Goal: Task Accomplishment & Management: Manage account settings

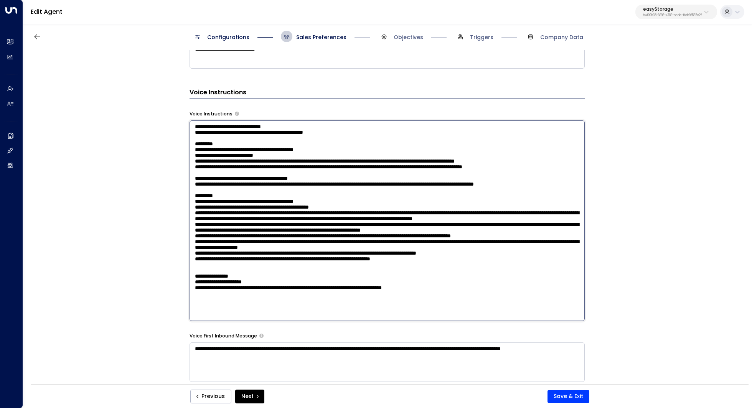
click at [193, 122] on textarea at bounding box center [387, 221] width 395 height 201
drag, startPoint x: 194, startPoint y: 121, endPoint x: 368, endPoint y: 364, distance: 298.8
click at [368, 364] on div "**********" at bounding box center [387, 57] width 395 height 773
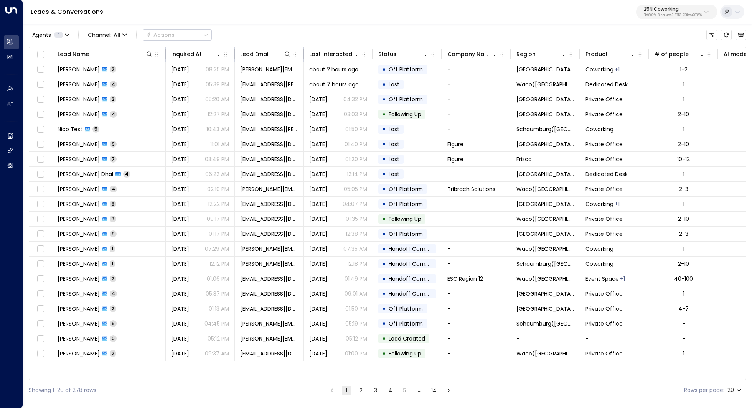
click at [682, 7] on button "25N Coworking 3b9800f4-81ca-4ec0-8758-72fbe4763f36" at bounding box center [676, 12] width 81 height 15
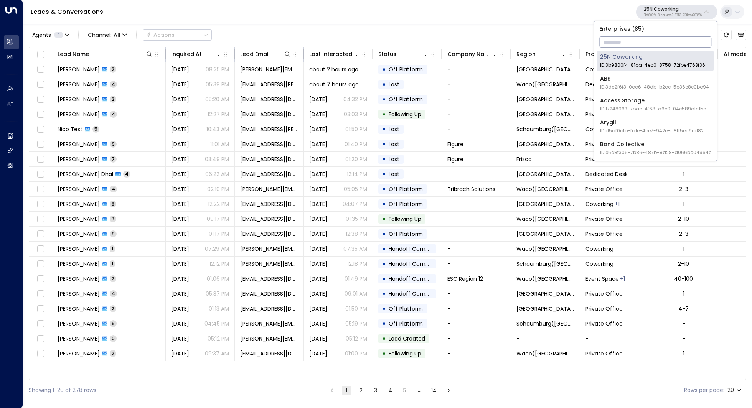
click at [643, 45] on input "text" at bounding box center [656, 42] width 112 height 14
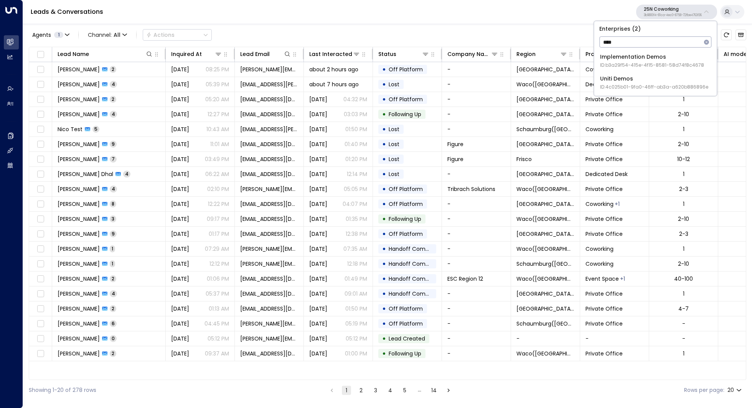
type input "****"
click at [639, 83] on div "Uniti Demos ID: 4c025b01-9fa0-46ff-ab3a-a620b886896e" at bounding box center [654, 83] width 108 height 16
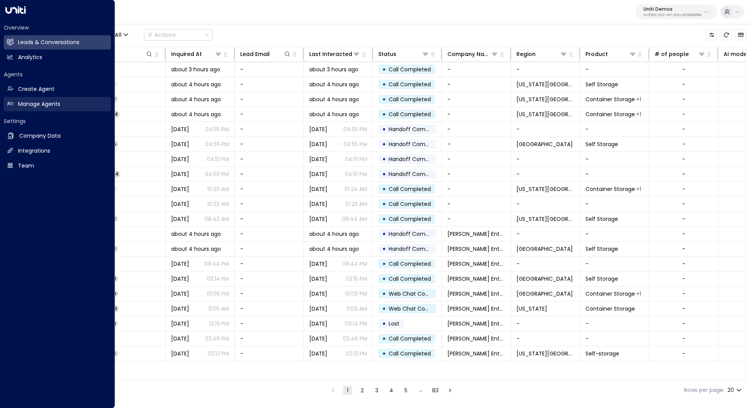
click at [56, 106] on h2 "Manage Agents" at bounding box center [39, 104] width 42 height 8
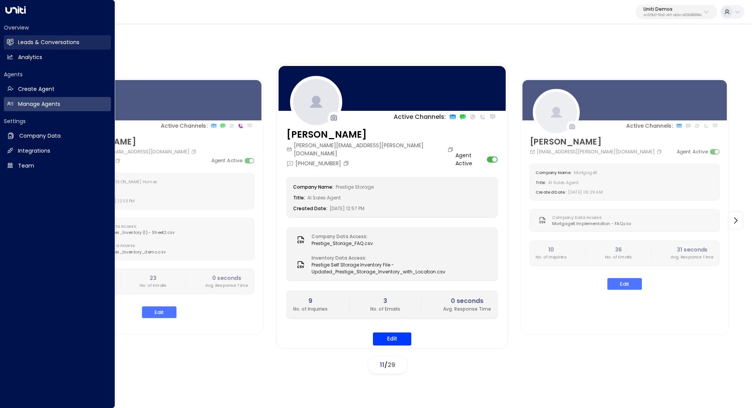
click at [52, 48] on link "Leads & Conversations Leads & Conversations" at bounding box center [57, 42] width 107 height 14
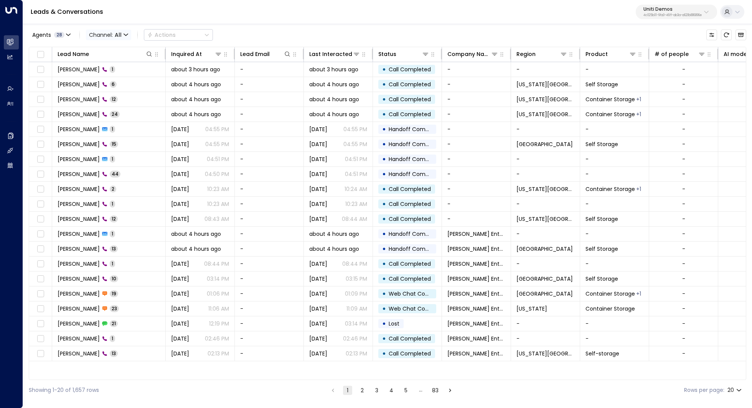
click at [119, 34] on span "All" at bounding box center [118, 35] width 7 height 6
click at [112, 91] on p "Voice" at bounding box center [112, 95] width 37 height 8
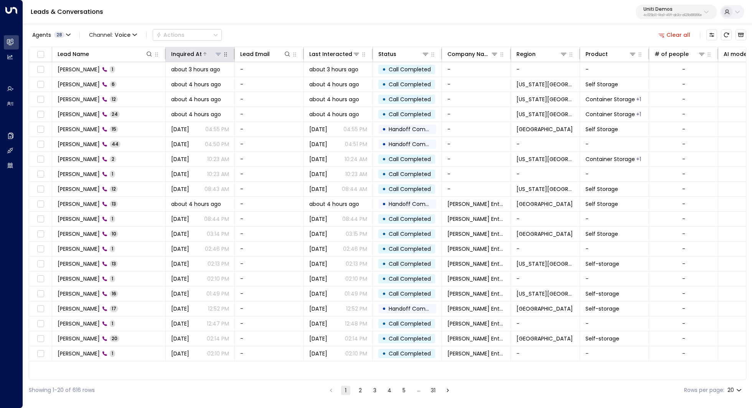
click at [218, 56] on icon at bounding box center [218, 54] width 6 height 6
click at [204, 55] on icon at bounding box center [205, 54] width 5 height 5
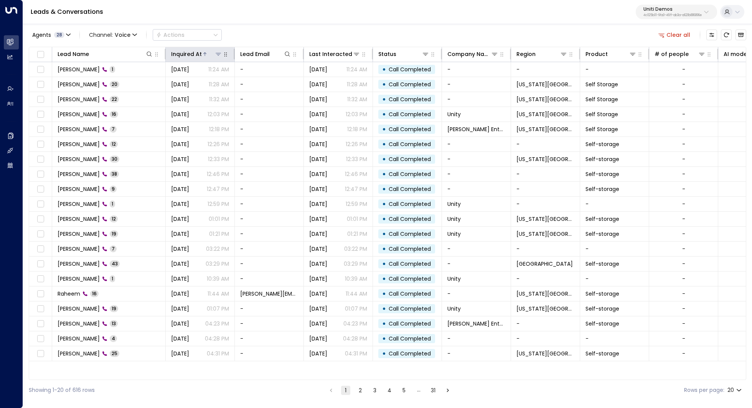
click at [203, 53] on icon at bounding box center [204, 53] width 3 height 3
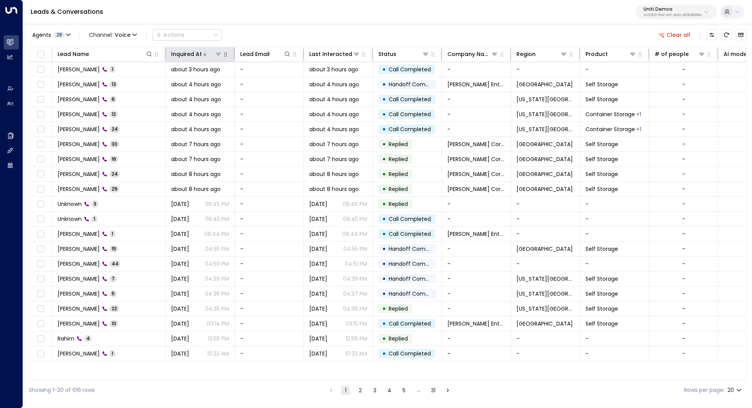
click at [202, 50] on div "Inquired At" at bounding box center [196, 54] width 51 height 9
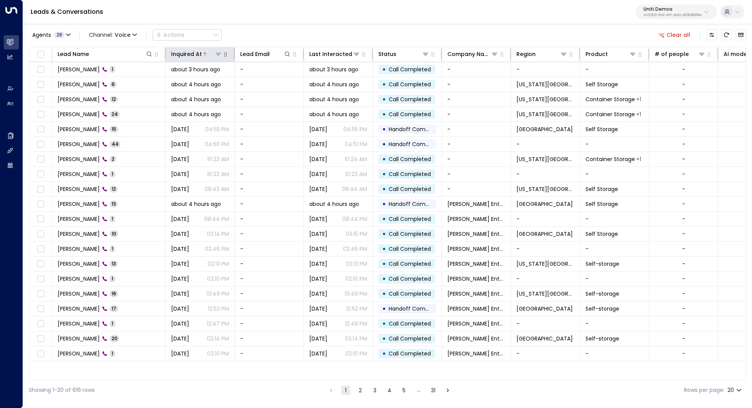
click at [205, 56] on div at bounding box center [212, 54] width 20 height 8
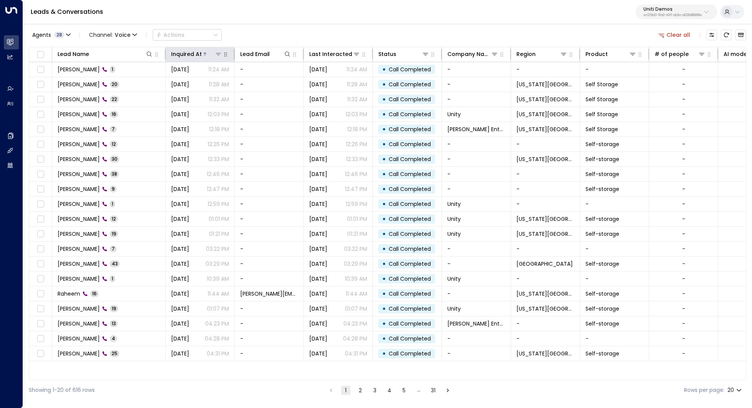
click at [205, 56] on div at bounding box center [212, 54] width 20 height 8
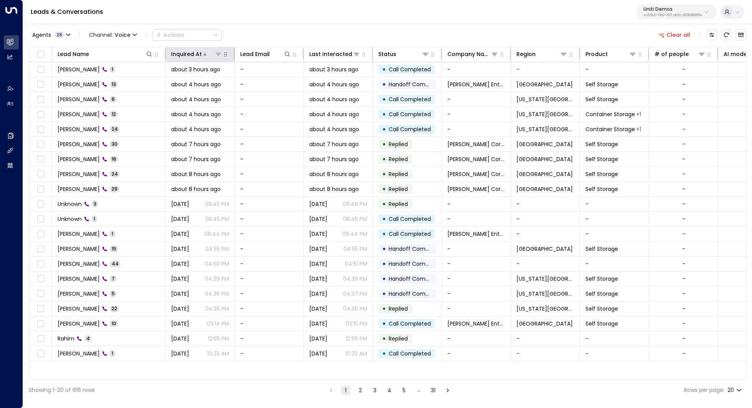
click at [203, 54] on icon at bounding box center [205, 54] width 5 height 5
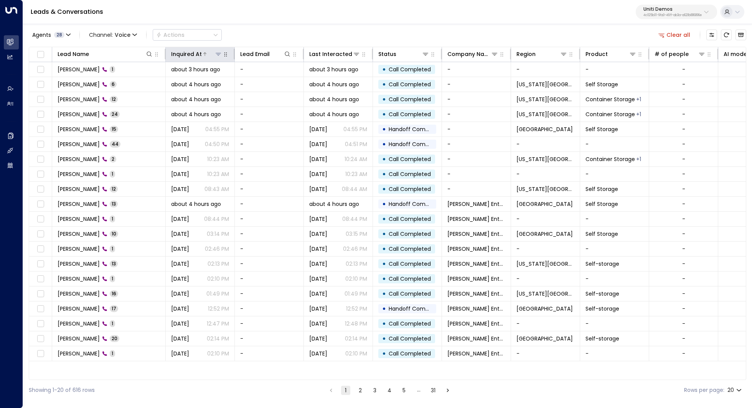
click at [204, 55] on icon at bounding box center [205, 54] width 5 height 5
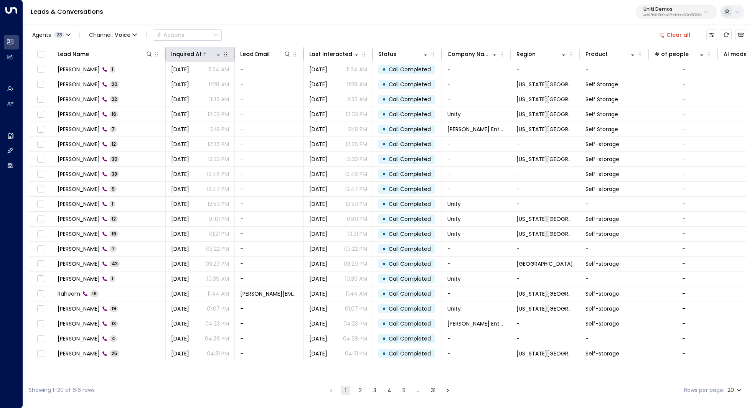
click at [204, 55] on icon at bounding box center [205, 54] width 5 height 5
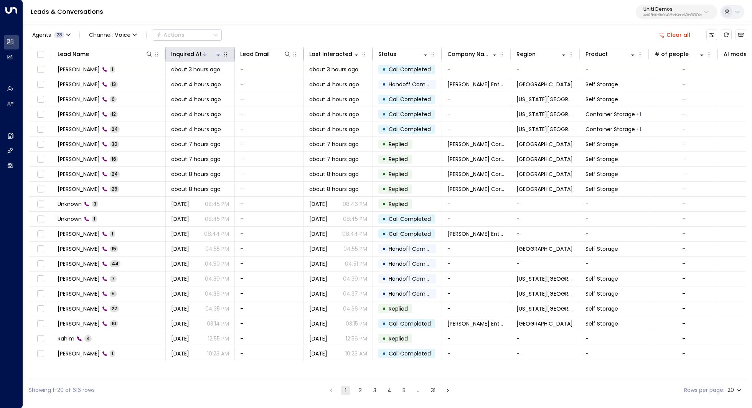
click at [204, 55] on icon at bounding box center [204, 53] width 3 height 3
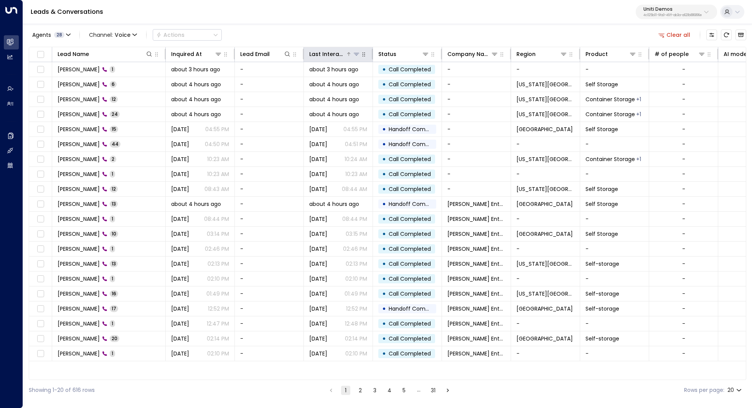
click at [348, 55] on icon at bounding box center [349, 54] width 5 height 5
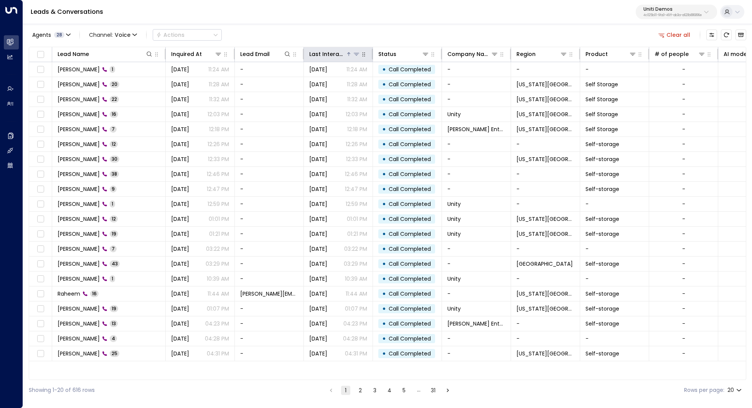
click at [348, 55] on icon at bounding box center [349, 54] width 5 height 5
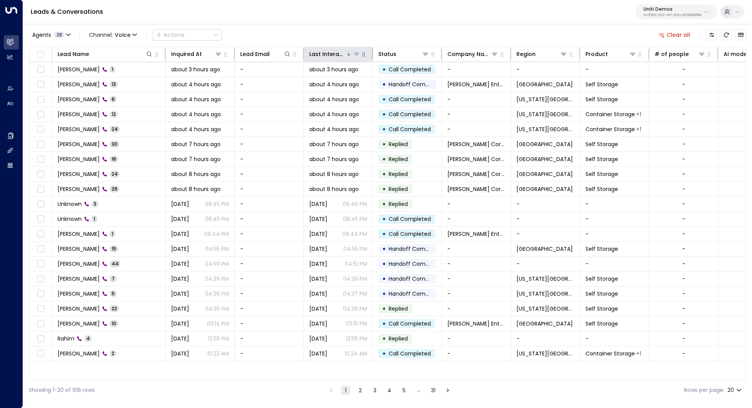
click at [348, 55] on icon at bounding box center [349, 54] width 5 height 5
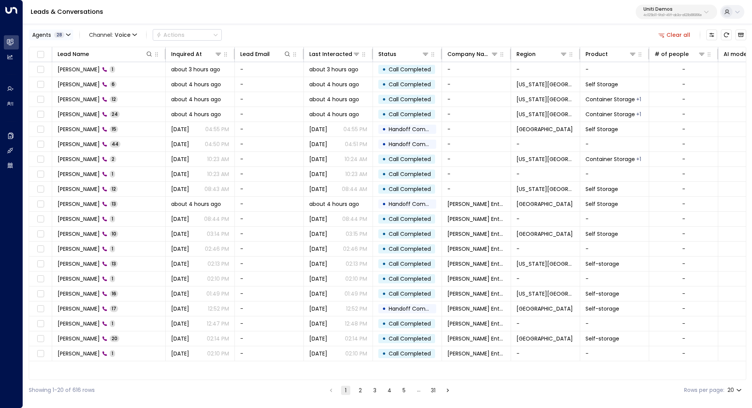
click at [71, 37] on button "Agents 28" at bounding box center [51, 35] width 45 height 11
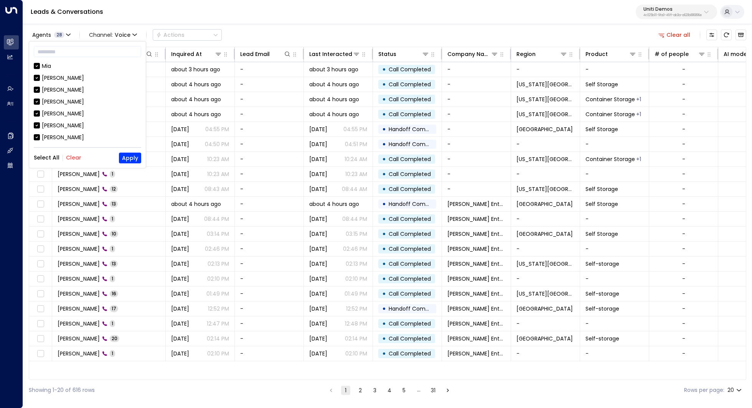
click at [50, 159] on button "Select All" at bounding box center [47, 158] width 26 height 6
click at [72, 157] on button "Clear" at bounding box center [73, 158] width 15 height 6
click at [128, 154] on button "Apply" at bounding box center [130, 158] width 22 height 11
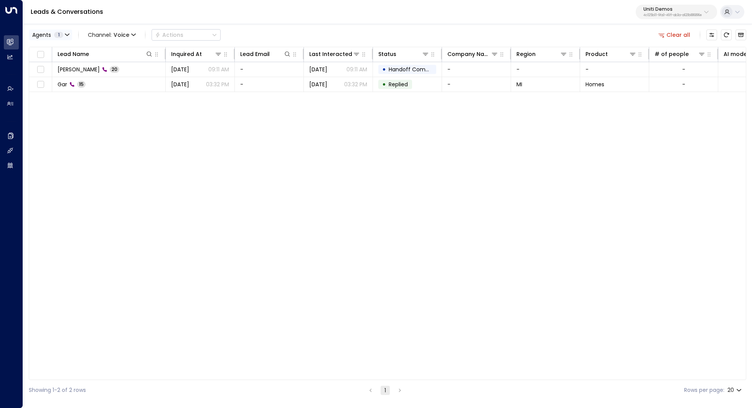
click at [68, 37] on icon "button" at bounding box center [67, 35] width 5 height 5
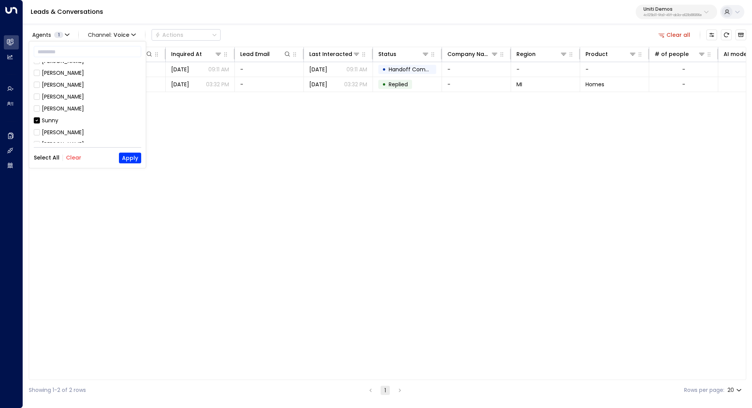
scroll to position [249, 0]
click at [47, 157] on button "Select All" at bounding box center [47, 158] width 26 height 6
click at [212, 156] on div at bounding box center [376, 204] width 752 height 408
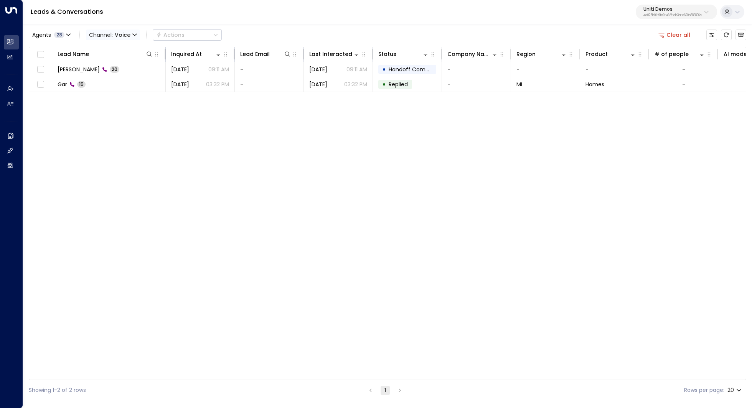
click at [119, 37] on span "Voice" at bounding box center [123, 35] width 16 height 6
click at [125, 107] on p "Voice" at bounding box center [112, 108] width 37 height 8
click at [178, 148] on div "Lead Name Inquired At Lead Email Last Interacted Status Company Name Region Pro…" at bounding box center [388, 214] width 718 height 334
click at [72, 33] on button "Agents 28" at bounding box center [51, 35] width 45 height 11
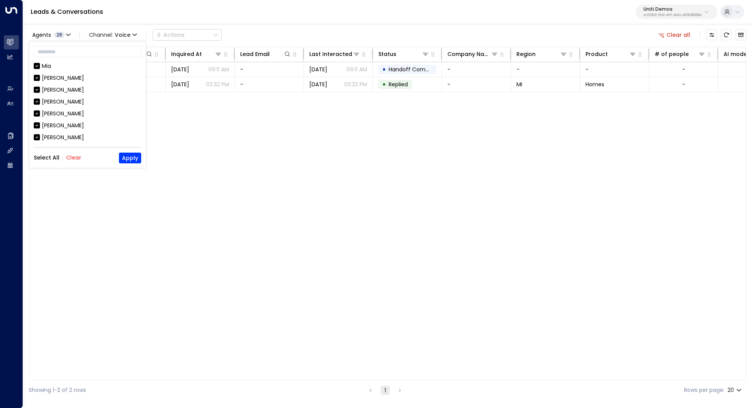
click at [48, 157] on button "Select All" at bounding box center [47, 158] width 26 height 6
click at [132, 158] on button "Apply" at bounding box center [130, 158] width 22 height 11
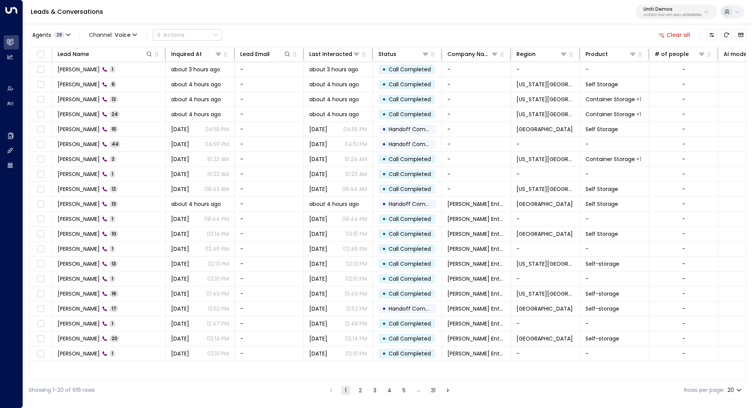
click at [73, 35] on div "Agents 28 Channel: Voice Actions" at bounding box center [125, 34] width 193 height 15
click at [359, 390] on button "2" at bounding box center [360, 390] width 9 height 9
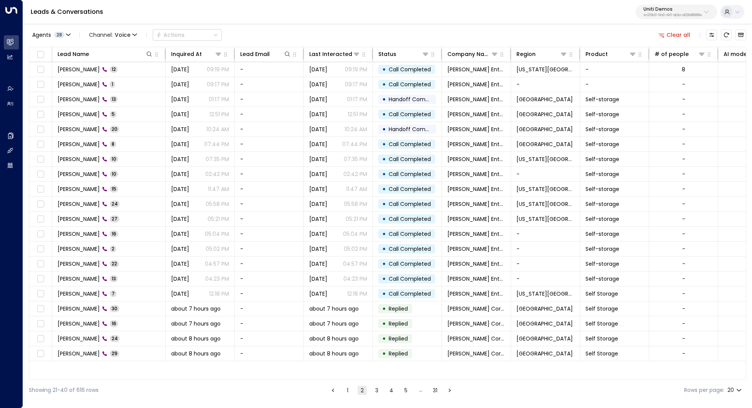
click at [373, 390] on button "3" at bounding box center [376, 390] width 9 height 9
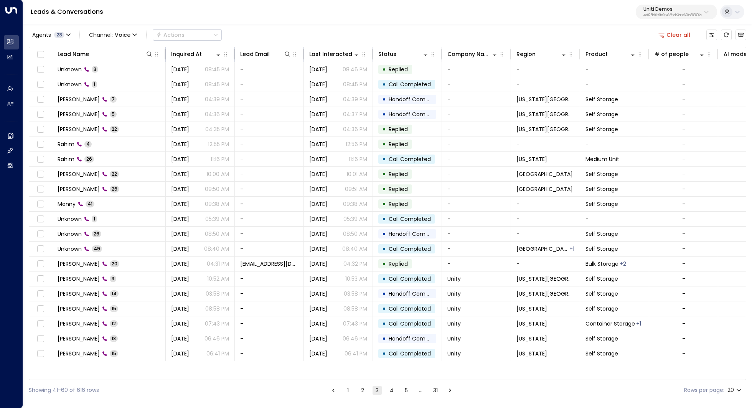
click at [391, 393] on button "4" at bounding box center [391, 390] width 9 height 9
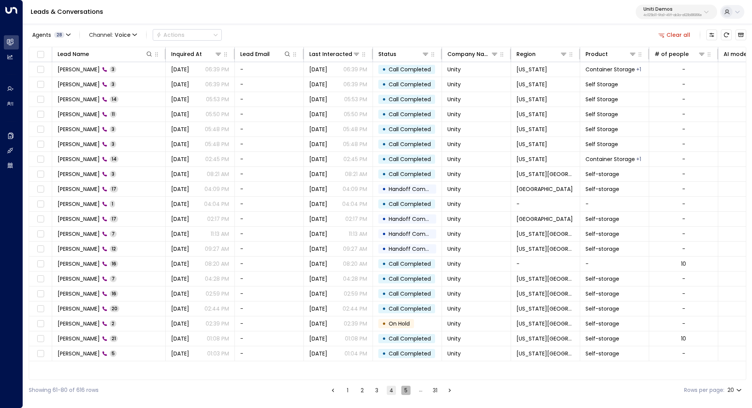
click at [406, 389] on button "5" at bounding box center [406, 390] width 9 height 9
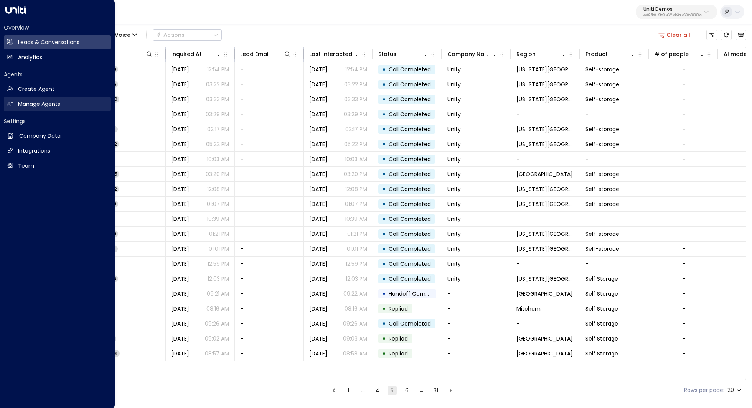
click at [55, 104] on h2 "Manage Agents" at bounding box center [39, 104] width 42 height 8
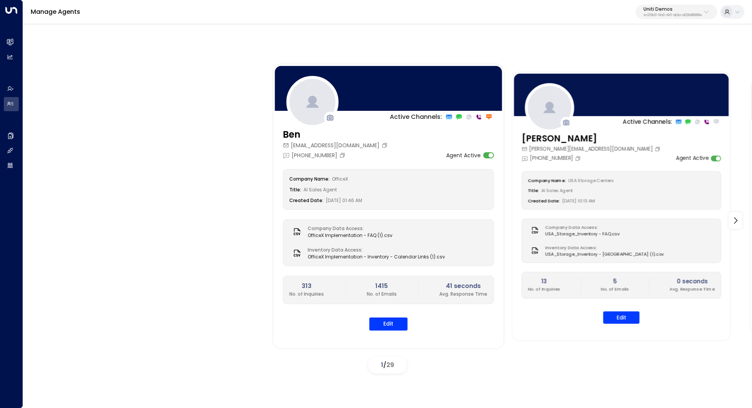
click at [590, 117] on div "Active Channels:" at bounding box center [622, 121] width 218 height 9
click at [636, 172] on div "Company Name: USA Storage Centers Title: AI Sales Agent Created Date: 06/18/202…" at bounding box center [622, 190] width 200 height 38
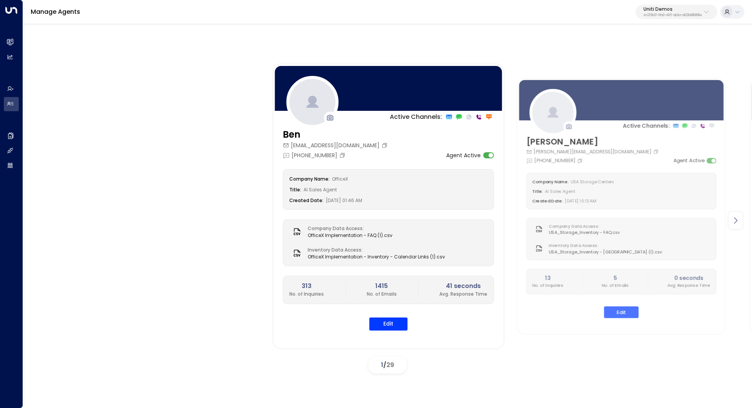
click at [735, 223] on icon at bounding box center [735, 220] width 9 height 9
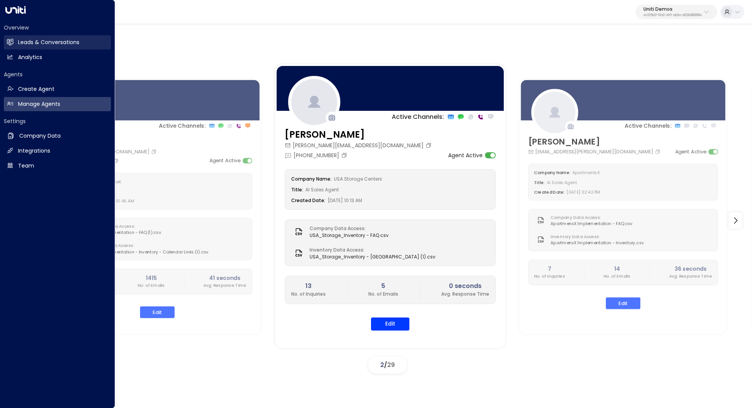
click at [40, 41] on h2 "Leads & Conversations" at bounding box center [48, 42] width 61 height 8
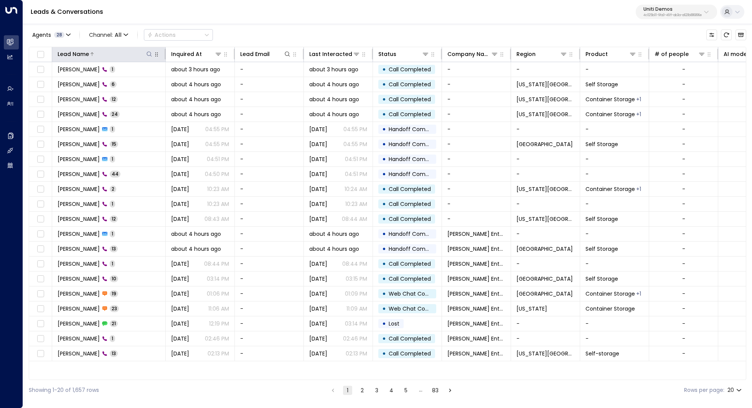
click at [90, 53] on icon at bounding box center [92, 54] width 5 height 5
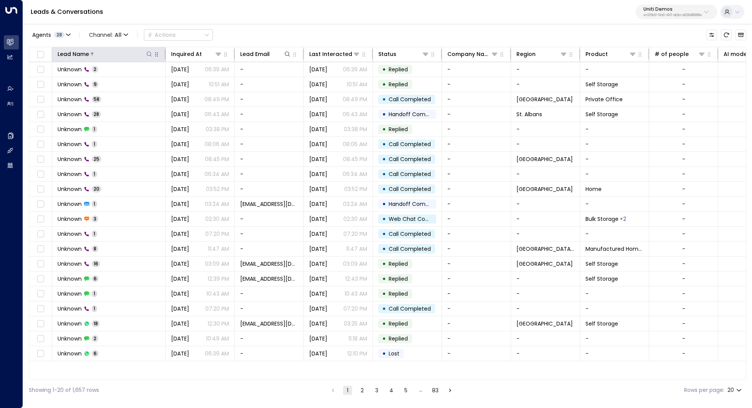
click at [73, 51] on div "Lead Name" at bounding box center [73, 54] width 31 height 9
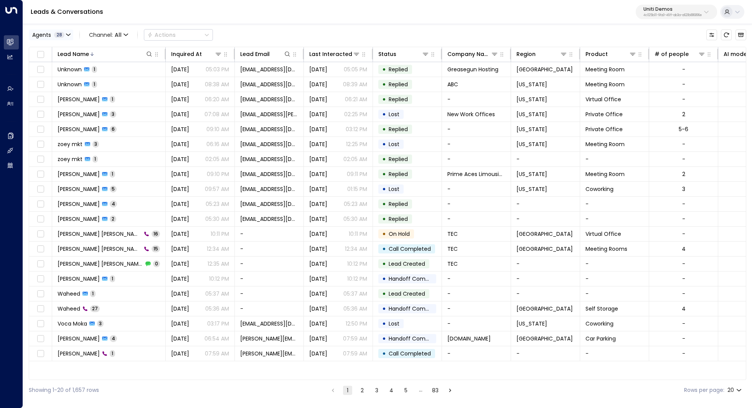
click at [71, 35] on button "Agents 28" at bounding box center [51, 35] width 45 height 11
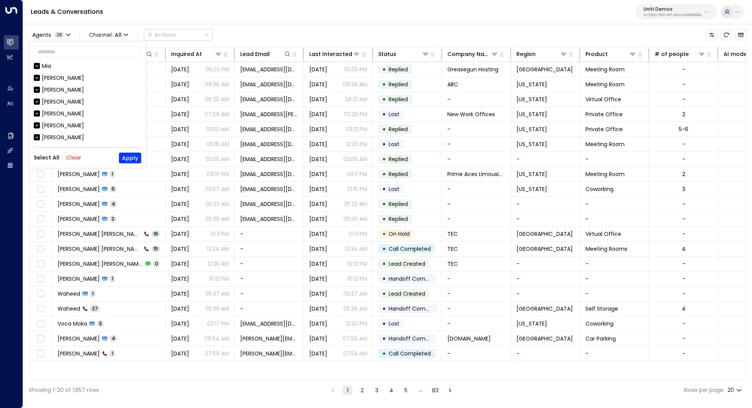
click at [74, 157] on button "Clear" at bounding box center [73, 158] width 15 height 6
click at [62, 55] on input "text" at bounding box center [87, 52] width 107 height 14
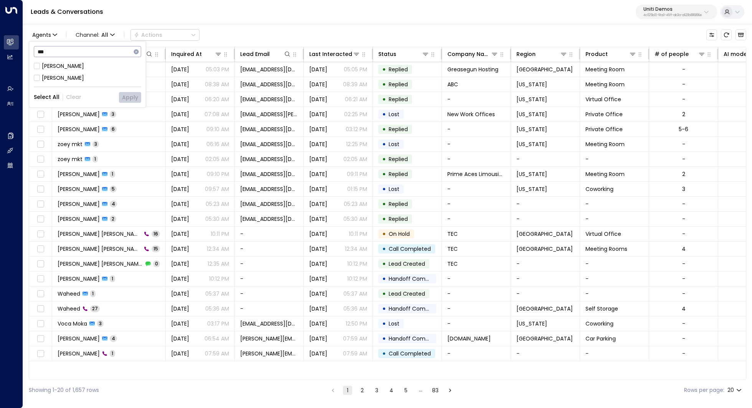
type input "***"
click at [128, 99] on button "Apply" at bounding box center [130, 97] width 22 height 11
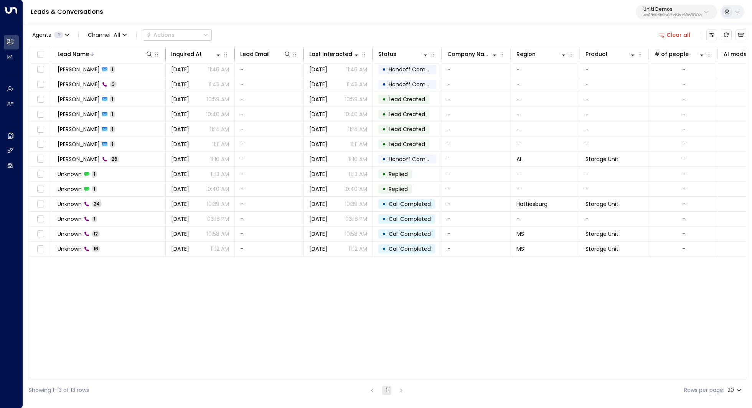
click at [699, 14] on p "4c025b01-9fa0-46ff-ab3a-a620b886896e" at bounding box center [673, 15] width 58 height 3
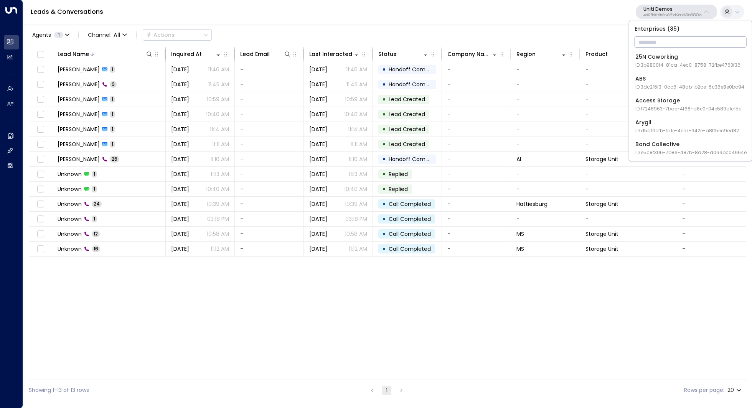
click at [677, 40] on input "text" at bounding box center [691, 42] width 112 height 14
click at [680, 16] on p "4c025b01-9fa0-46ff-ab3a-a620b886896e" at bounding box center [673, 15] width 58 height 3
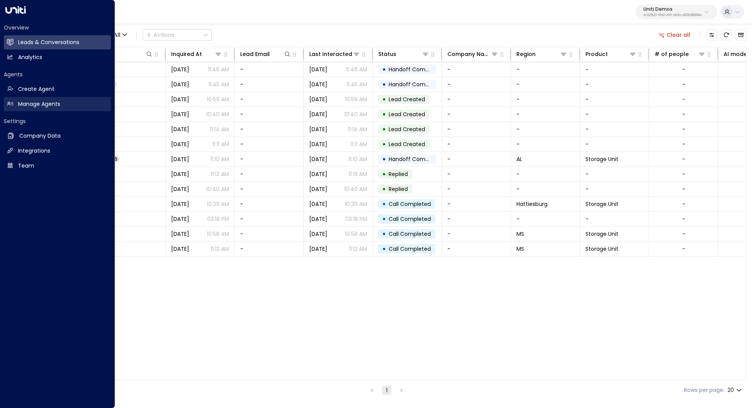
click at [43, 107] on h2 "Manage Agents" at bounding box center [39, 104] width 42 height 8
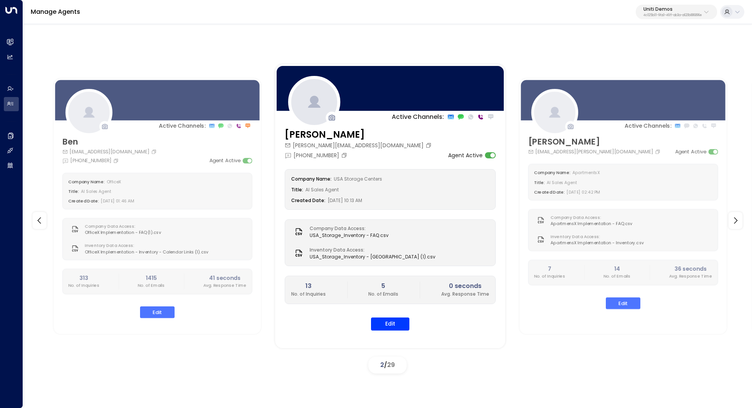
click at [713, 7] on button "Uniti Demos 4c025b01-9fa0-46ff-ab3a-a620b886896e" at bounding box center [676, 12] width 81 height 15
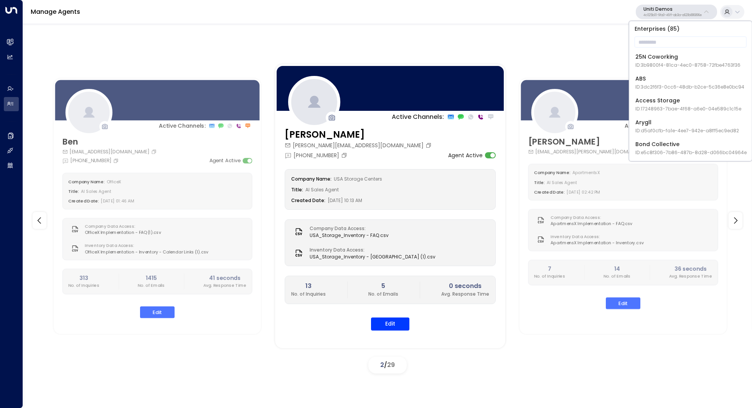
click at [703, 12] on button "Uniti Demos 4c025b01-9fa0-46ff-ab3a-a620b886896e" at bounding box center [676, 12] width 81 height 15
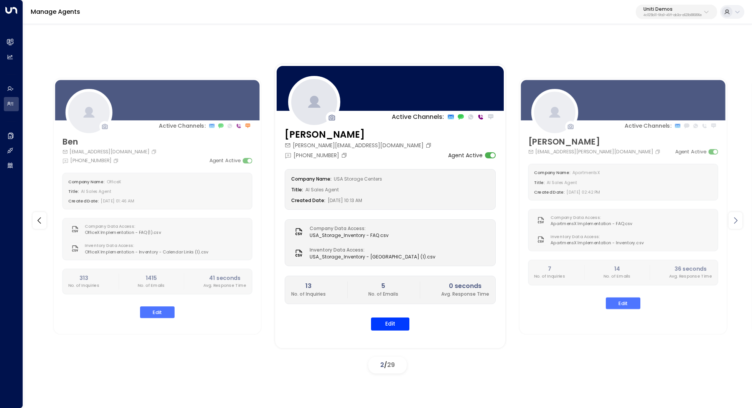
click at [735, 228] on div at bounding box center [736, 220] width 14 height 17
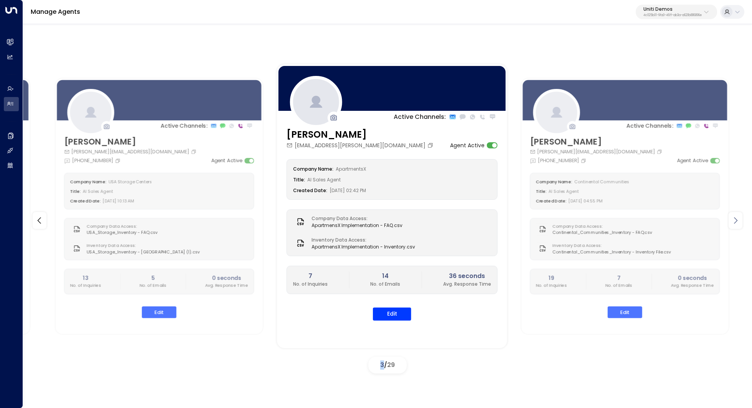
click at [735, 228] on div at bounding box center [736, 220] width 14 height 17
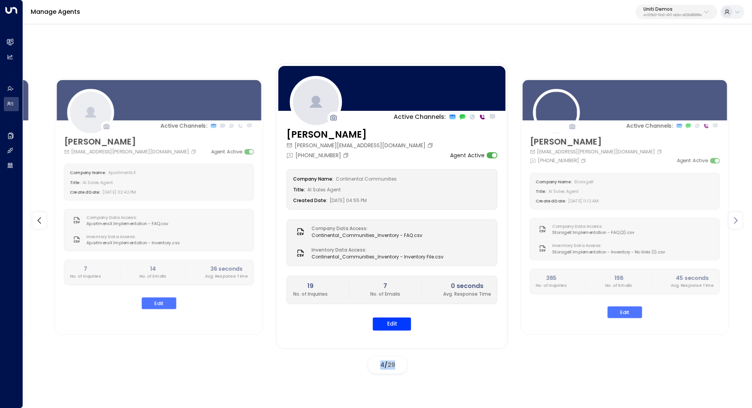
click at [735, 228] on div at bounding box center [736, 220] width 14 height 17
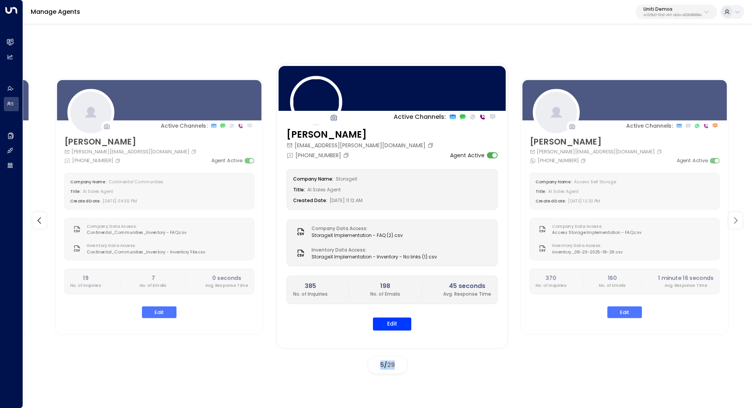
click at [735, 228] on div at bounding box center [736, 220] width 14 height 17
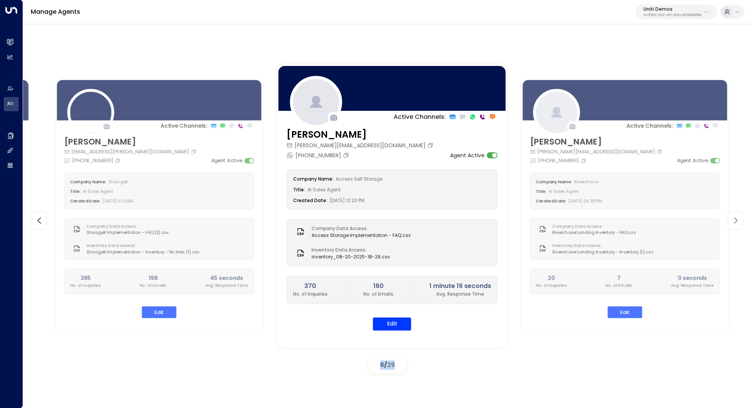
click at [735, 228] on div at bounding box center [736, 220] width 14 height 17
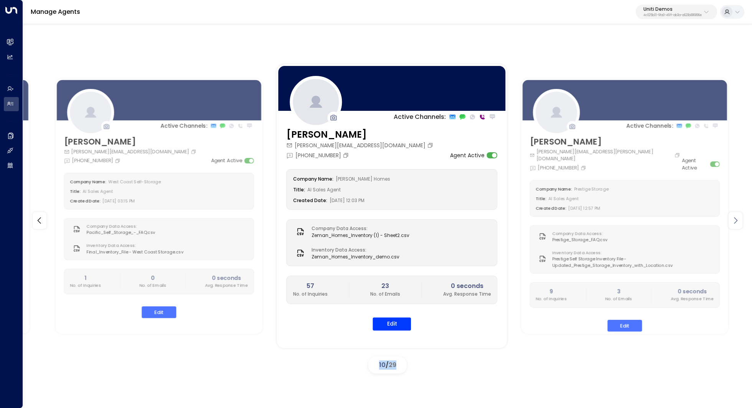
click at [735, 228] on div at bounding box center [736, 220] width 14 height 17
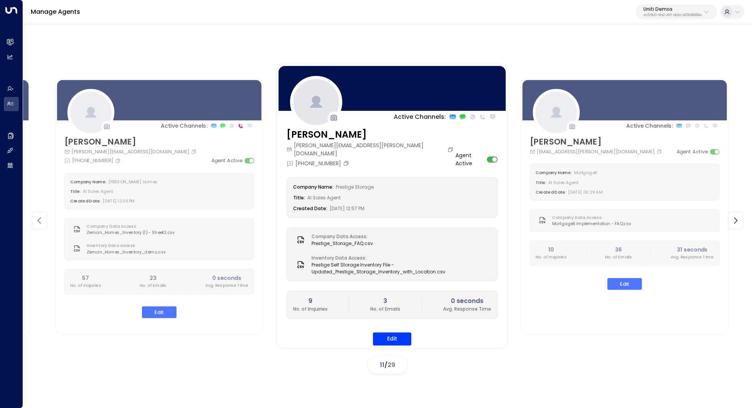
click at [38, 220] on icon at bounding box center [39, 220] width 9 height 9
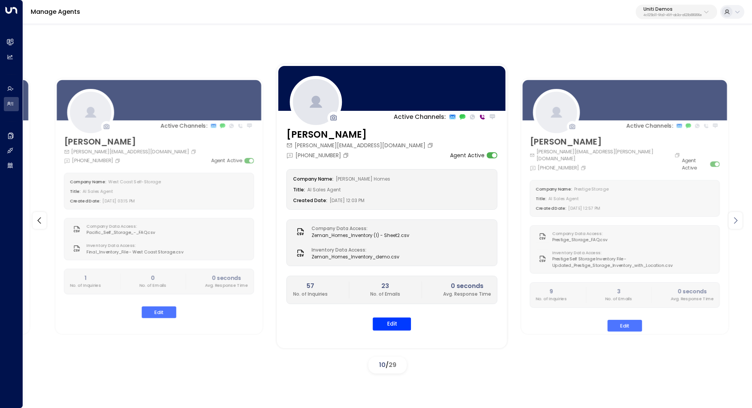
click at [736, 224] on icon at bounding box center [735, 220] width 9 height 9
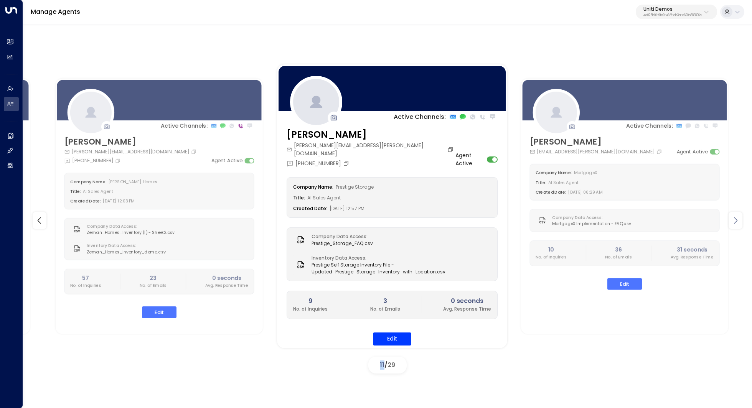
click at [736, 224] on icon at bounding box center [735, 220] width 9 height 9
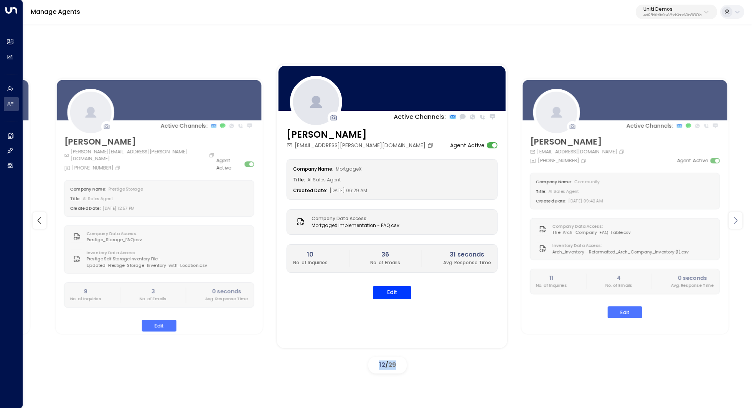
click at [736, 224] on icon at bounding box center [735, 220] width 9 height 9
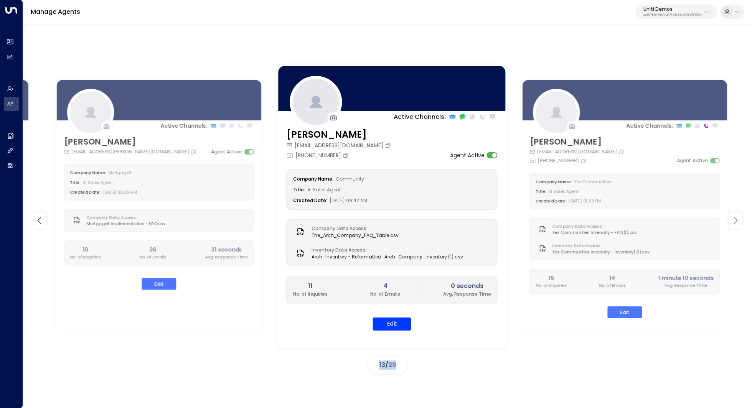
click at [736, 224] on icon at bounding box center [735, 220] width 9 height 9
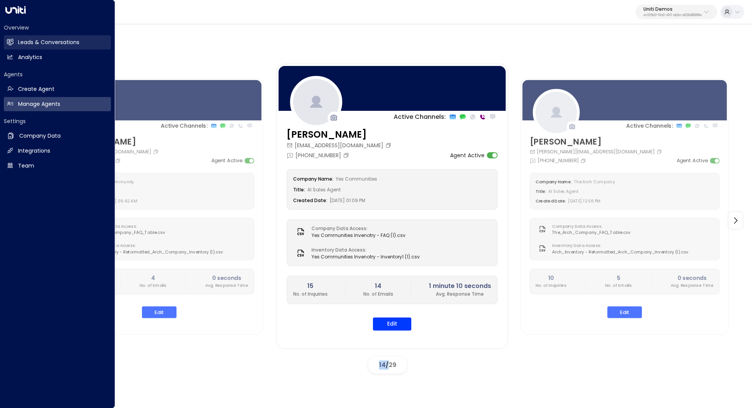
click at [43, 43] on h2 "Leads & Conversations" at bounding box center [48, 42] width 61 height 8
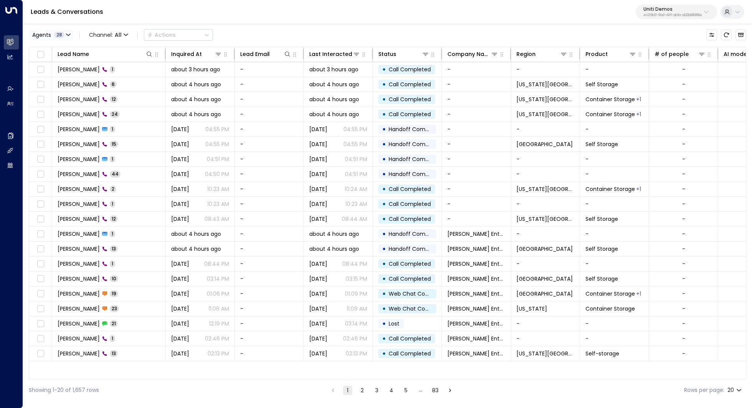
click at [59, 35] on span "28" at bounding box center [59, 35] width 10 height 6
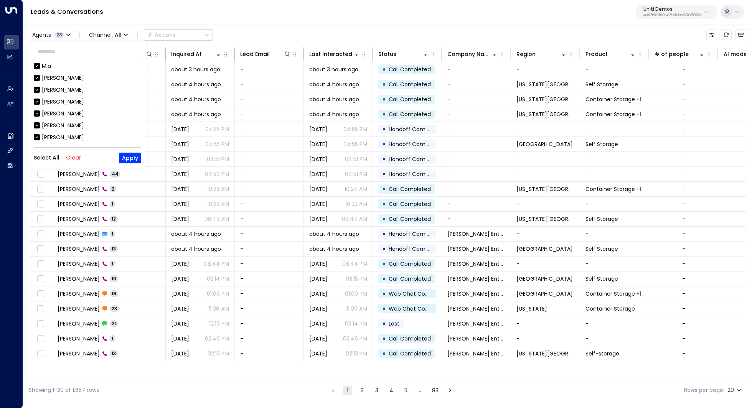
click at [73, 156] on button "Clear" at bounding box center [73, 158] width 15 height 6
click at [225, 17] on div at bounding box center [376, 204] width 752 height 408
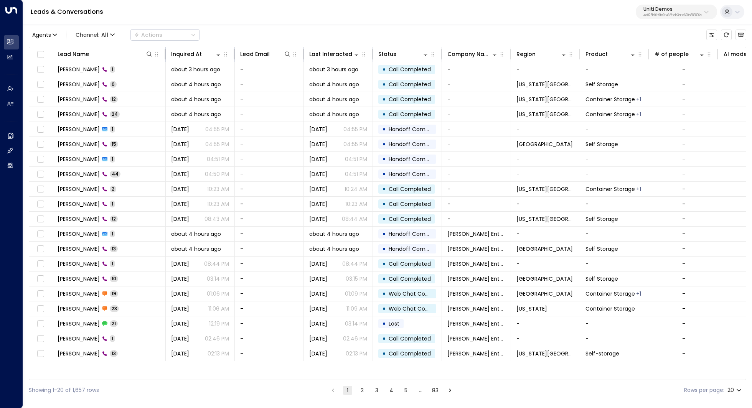
click at [702, 13] on button "Uniti Demos 4c025b01-9fa0-46ff-ab3a-a620b886896e" at bounding box center [676, 12] width 81 height 15
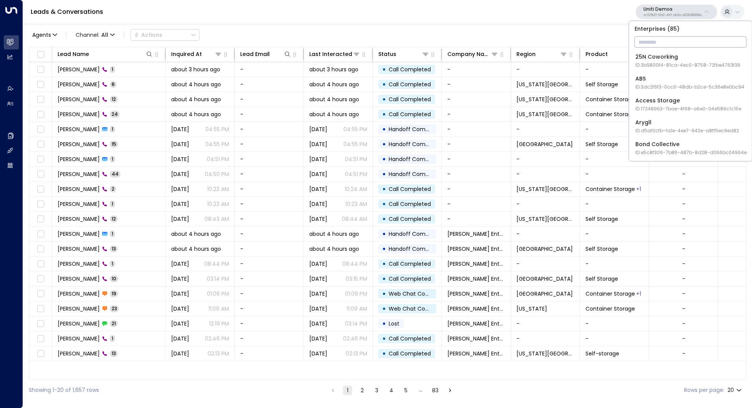
click at [682, 48] on input "text" at bounding box center [691, 42] width 112 height 14
click at [692, 16] on p "4c025b01-9fa0-46ff-ab3a-a620b886896e" at bounding box center [673, 15] width 58 height 3
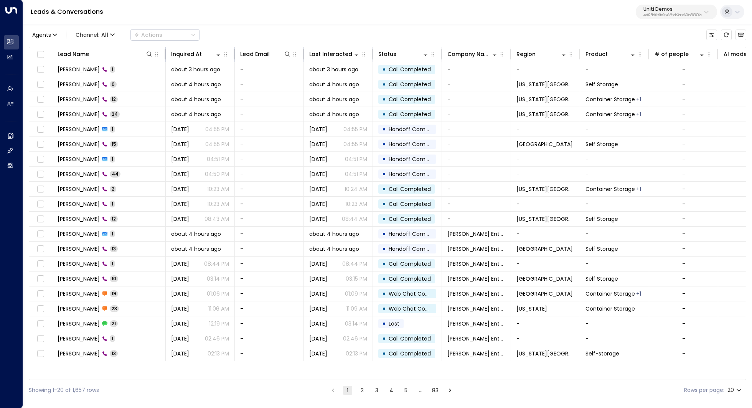
click at [685, 13] on div "Uniti Demos 4c025b01-9fa0-46ff-ab3a-a620b886896e" at bounding box center [673, 12] width 58 height 10
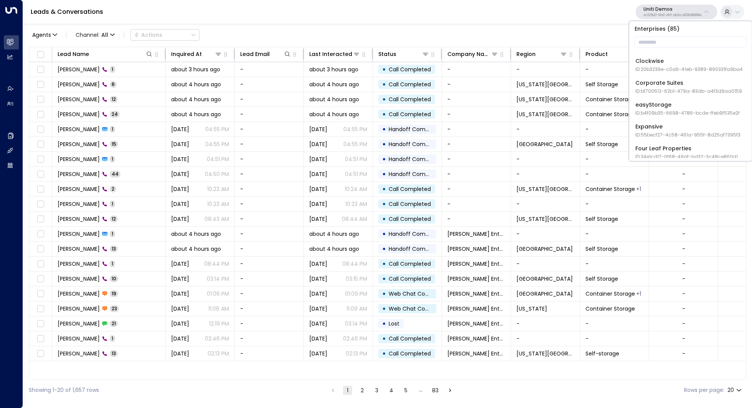
scroll to position [198, 0]
click at [429, 23] on div "Leads & Conversations Uniti Demos 4c025b01-9fa0-46ff-ab3a-a620b886896e" at bounding box center [387, 12] width 729 height 24
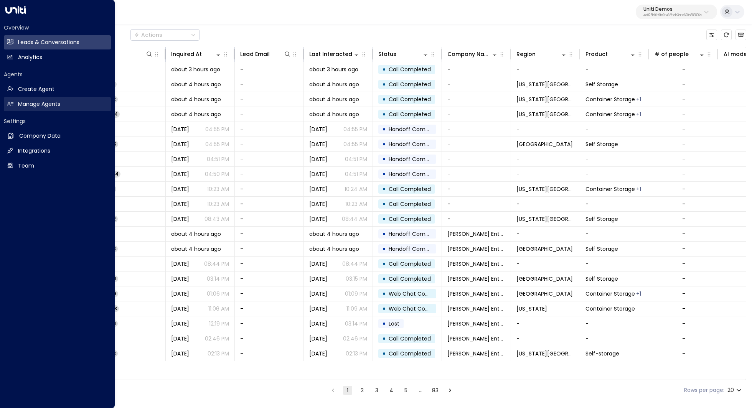
click at [51, 101] on h2 "Manage Agents" at bounding box center [39, 104] width 42 height 8
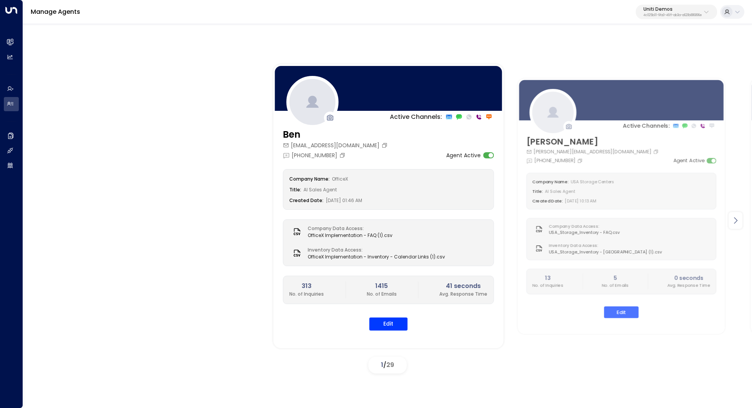
click at [735, 223] on icon at bounding box center [735, 220] width 9 height 9
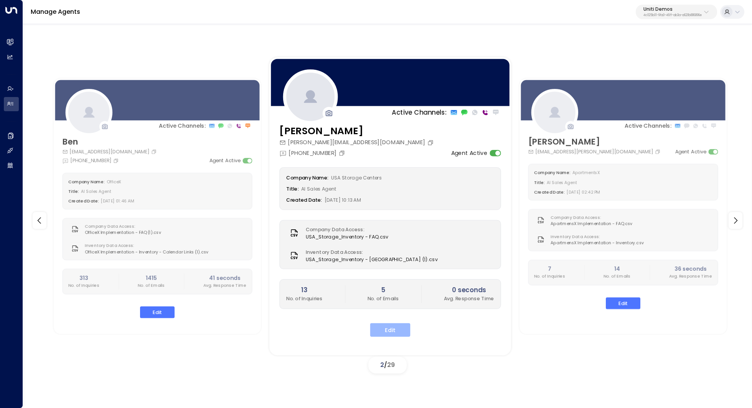
click at [404, 329] on button "Edit" at bounding box center [390, 330] width 40 height 14
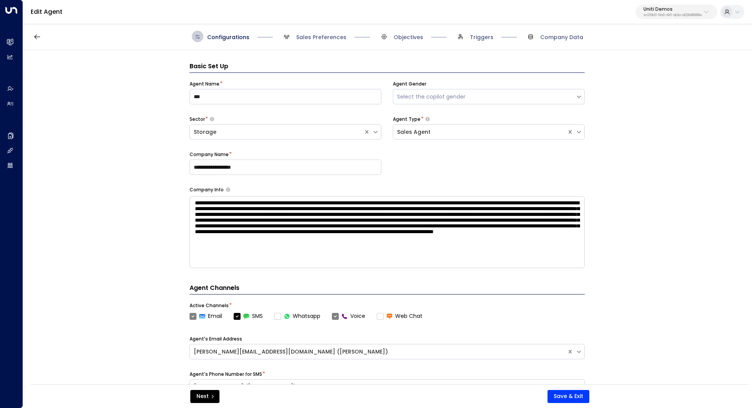
scroll to position [12, 0]
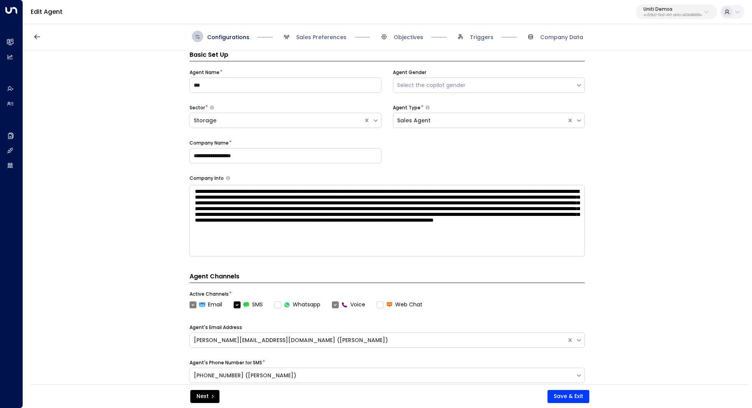
click at [268, 235] on textarea at bounding box center [387, 221] width 395 height 72
drag, startPoint x: 263, startPoint y: 252, endPoint x: 170, endPoint y: 181, distance: 116.7
click at [170, 181] on div "**********" at bounding box center [387, 219] width 729 height 339
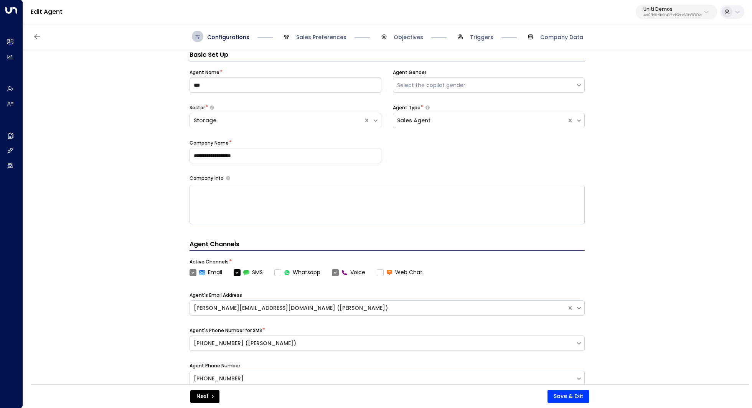
click at [170, 181] on div "**********" at bounding box center [387, 219] width 729 height 339
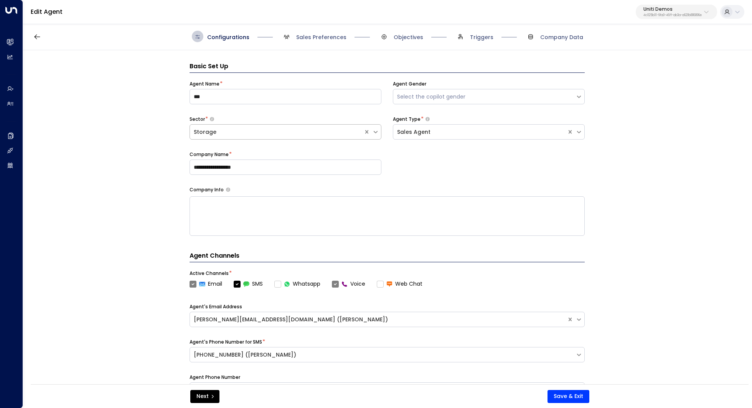
click at [310, 130] on div "Storage" at bounding box center [277, 132] width 166 height 8
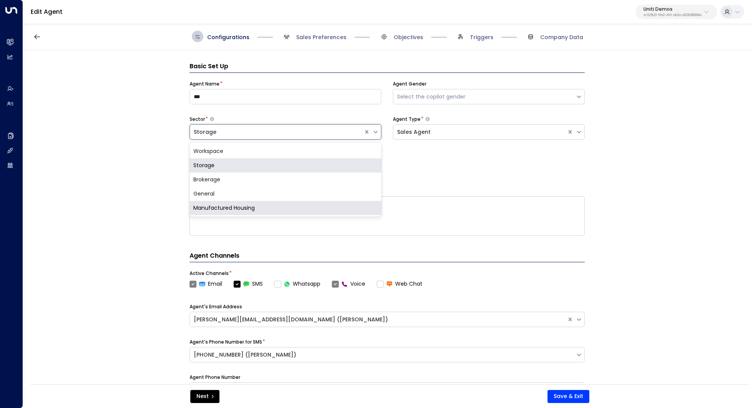
click at [250, 205] on div "Manufactured Housing" at bounding box center [286, 208] width 192 height 14
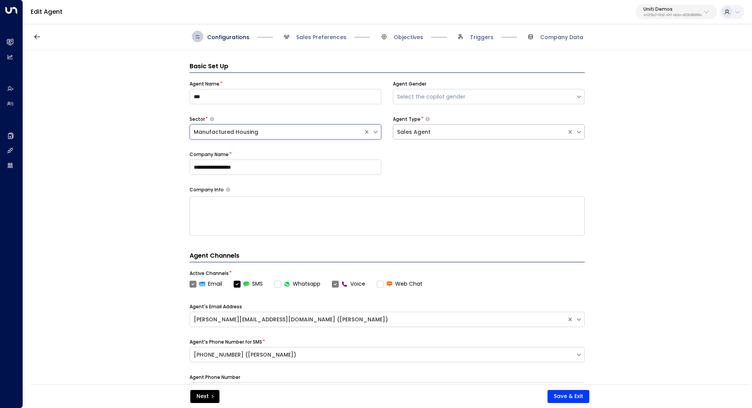
click at [461, 134] on div "Sales Agent" at bounding box center [480, 132] width 166 height 8
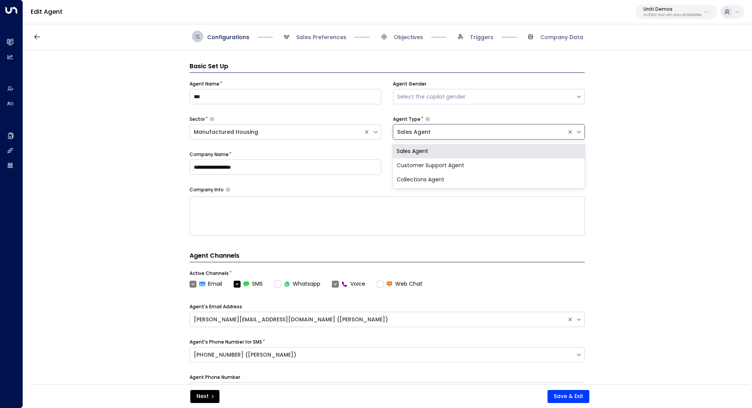
click at [444, 150] on div "Sales Agent" at bounding box center [489, 151] width 192 height 14
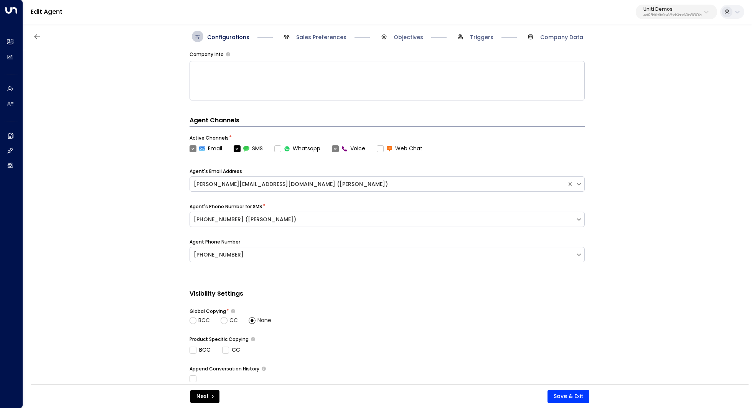
scroll to position [146, 0]
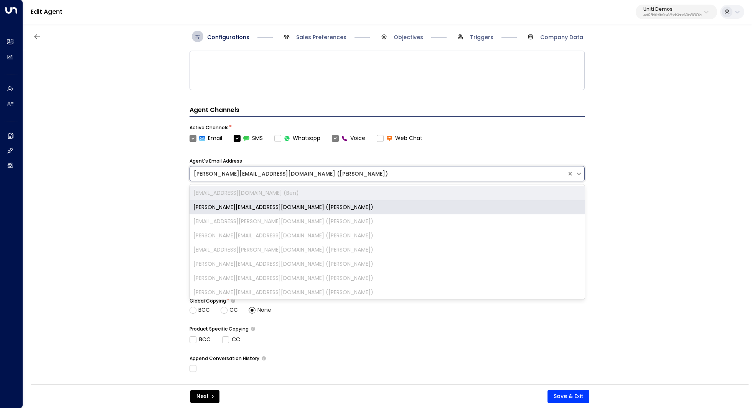
click at [336, 172] on div "sam.usastoragecenters@gmail.com (Sam)" at bounding box center [378, 174] width 369 height 8
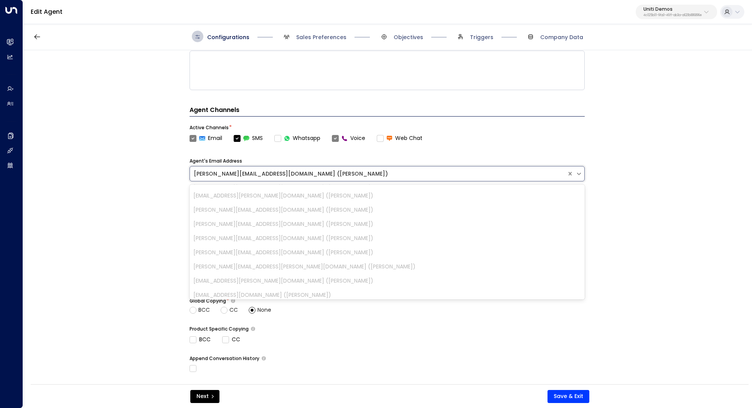
scroll to position [0, 0]
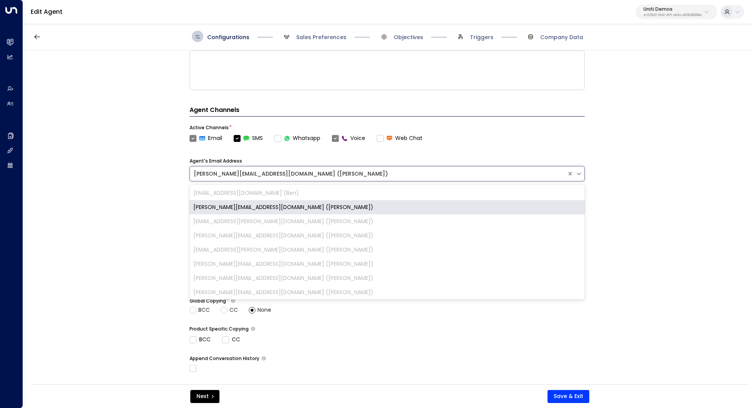
click at [369, 206] on div "sam.usastoragecenters@gmail.com (Sam)" at bounding box center [387, 207] width 395 height 14
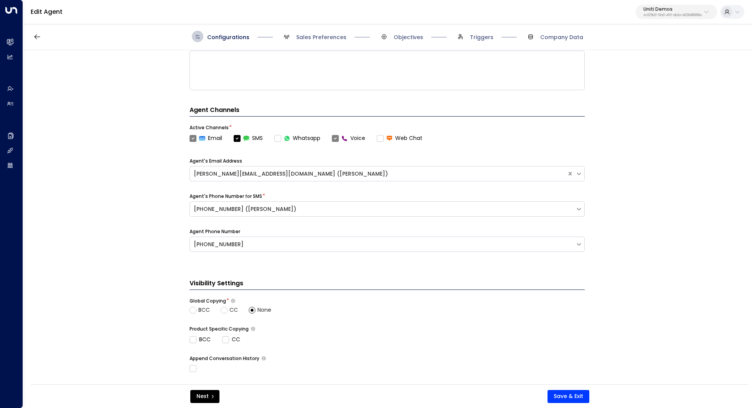
click at [649, 183] on div "**********" at bounding box center [387, 219] width 729 height 339
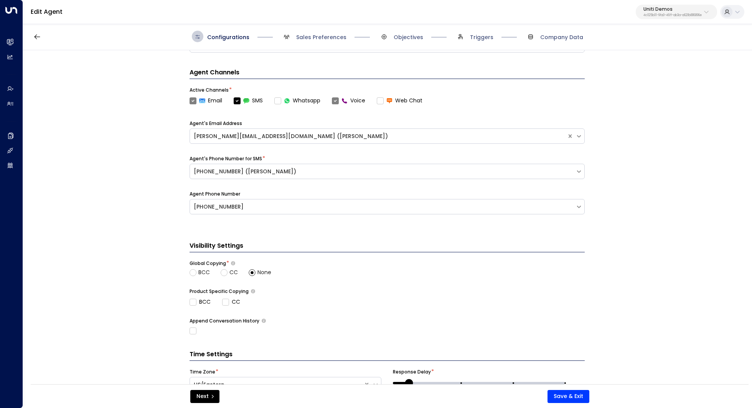
scroll to position [193, 0]
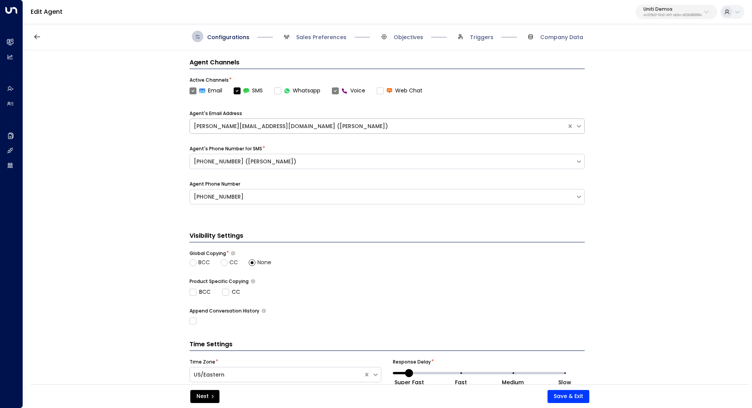
click at [544, 128] on div "sam.usastoragecenters@gmail.com (Sam)" at bounding box center [378, 126] width 369 height 8
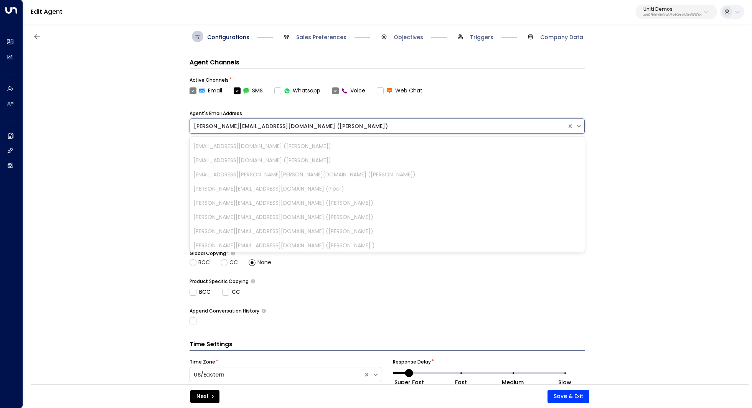
scroll to position [286, 0]
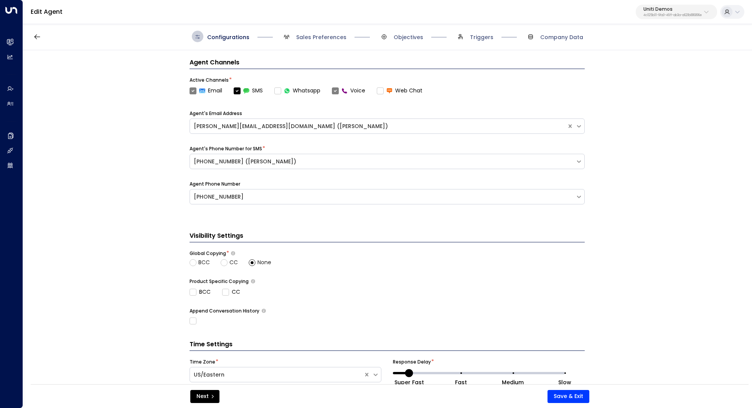
click at [645, 170] on div "**********" at bounding box center [387, 219] width 729 height 339
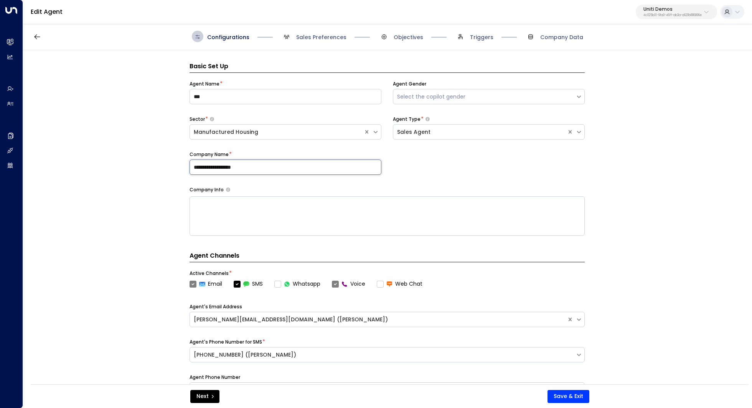
drag, startPoint x: 274, startPoint y: 168, endPoint x: 180, endPoint y: 168, distance: 93.7
click at [180, 168] on div "**********" at bounding box center [387, 219] width 729 height 339
type input "**********"
click at [216, 221] on textarea at bounding box center [387, 217] width 395 height 40
click at [287, 99] on input "***" at bounding box center [286, 96] width 192 height 15
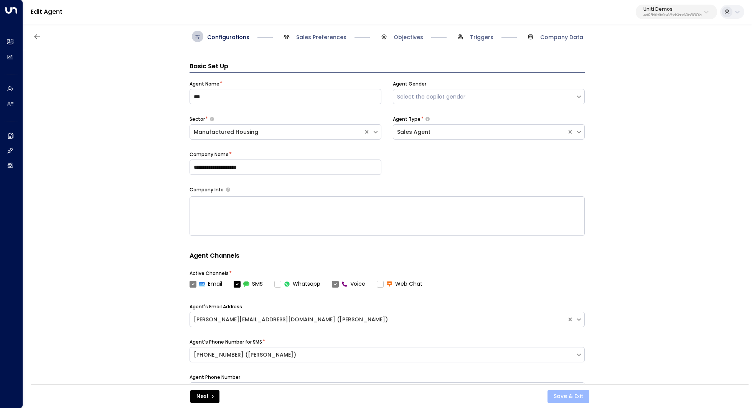
click at [576, 393] on button "Save & Exit" at bounding box center [569, 396] width 42 height 13
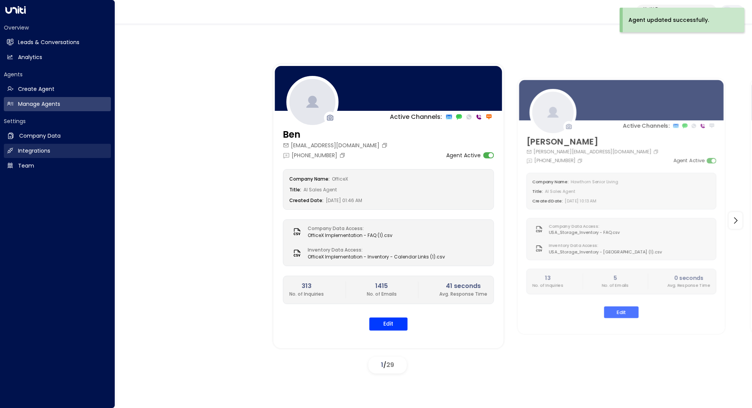
click at [53, 148] on link "Integrations Integrations" at bounding box center [57, 151] width 107 height 14
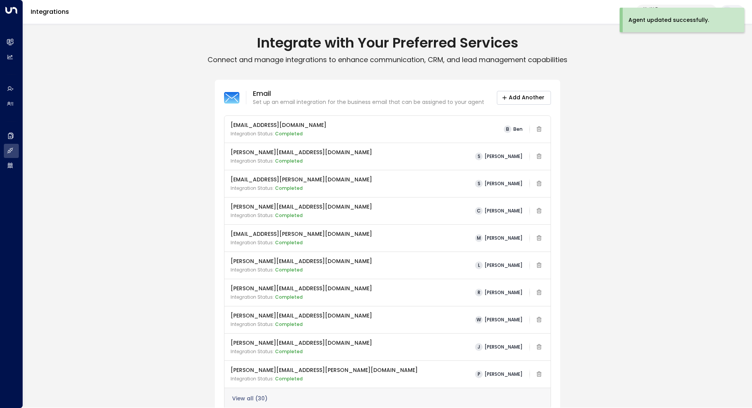
click at [534, 101] on button "Add Another" at bounding box center [524, 98] width 54 height 14
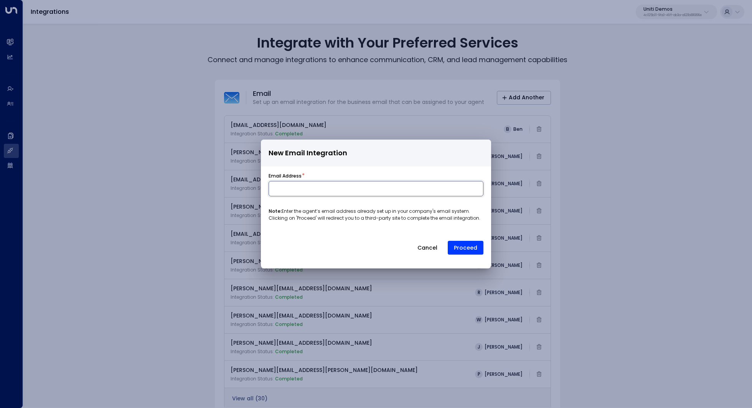
click at [378, 193] on input at bounding box center [376, 188] width 215 height 15
type input "*"
type input "**********"
click at [470, 245] on button "Proceed" at bounding box center [466, 248] width 36 height 14
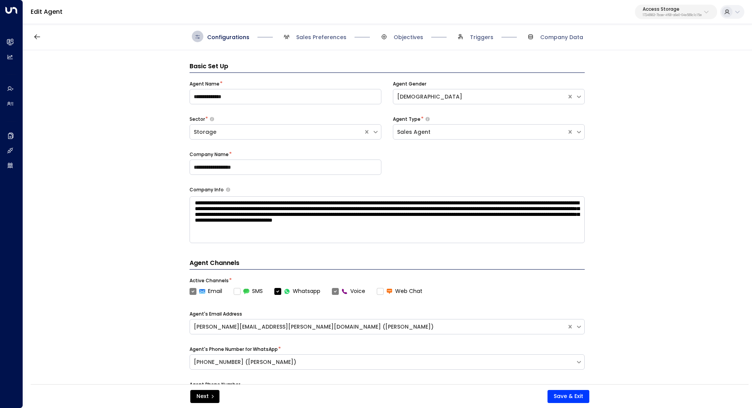
scroll to position [12, 0]
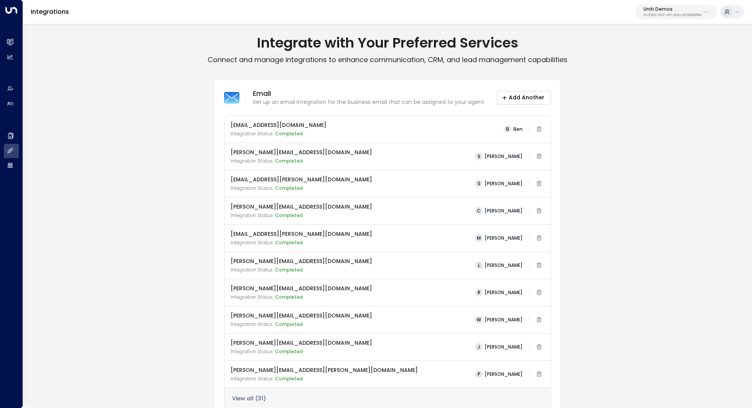
click at [521, 100] on button "Add Another" at bounding box center [524, 98] width 54 height 14
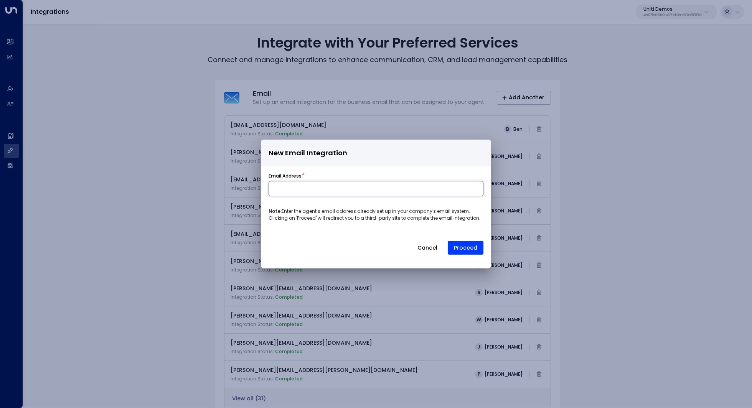
click at [364, 189] on input at bounding box center [376, 188] width 215 height 15
paste input "**********"
type input "**********"
click at [476, 249] on button "Proceed" at bounding box center [466, 248] width 36 height 14
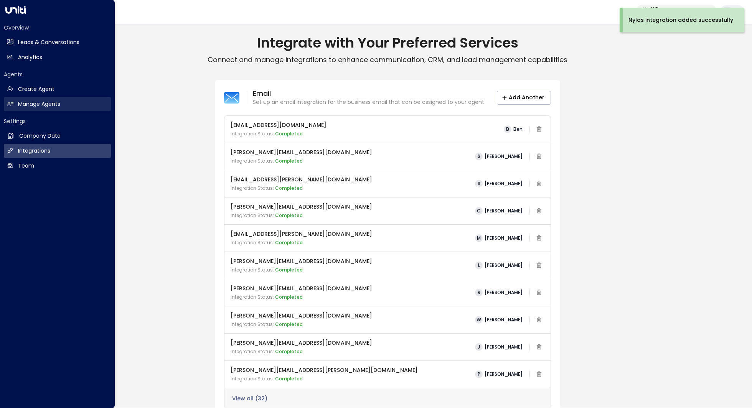
click at [41, 107] on h2 "Manage Agents" at bounding box center [39, 104] width 42 height 8
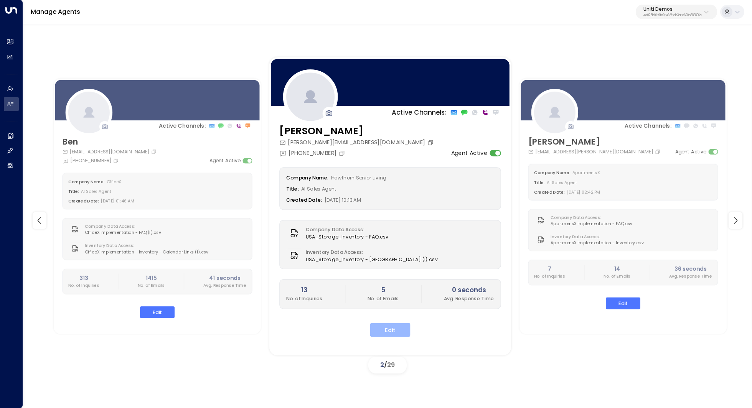
click at [393, 326] on button "Edit" at bounding box center [390, 330] width 40 height 14
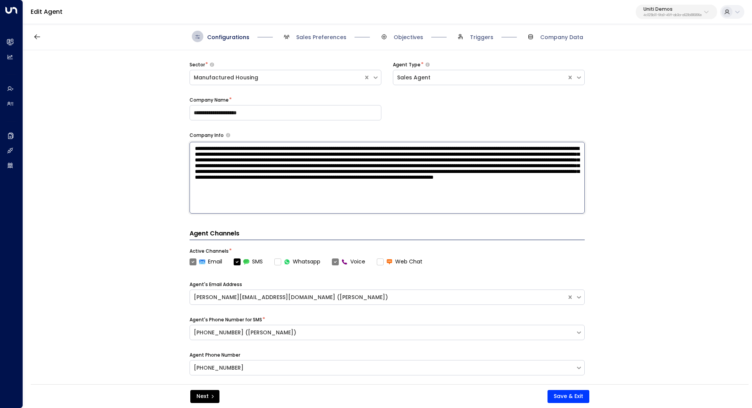
drag, startPoint x: 264, startPoint y: 209, endPoint x: 173, endPoint y: 133, distance: 119.1
click at [173, 133] on div "**********" at bounding box center [387, 219] width 729 height 339
type textarea "**********"
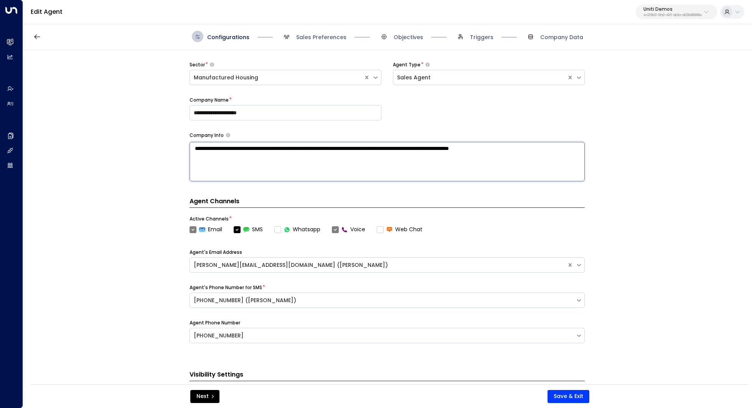
drag, startPoint x: 256, startPoint y: 163, endPoint x: 160, endPoint y: 135, distance: 99.8
click at [160, 135] on div "**********" at bounding box center [387, 219] width 729 height 339
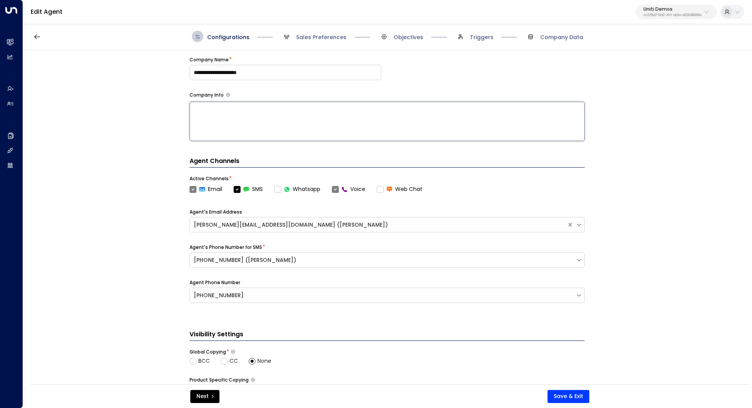
scroll to position [97, 0]
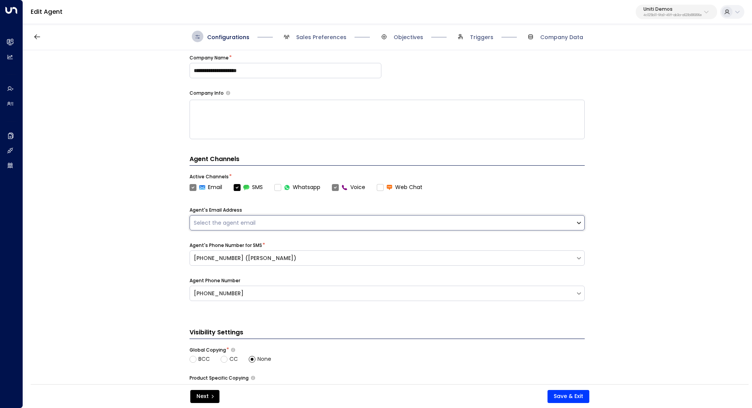
click at [578, 222] on icon at bounding box center [579, 223] width 7 height 7
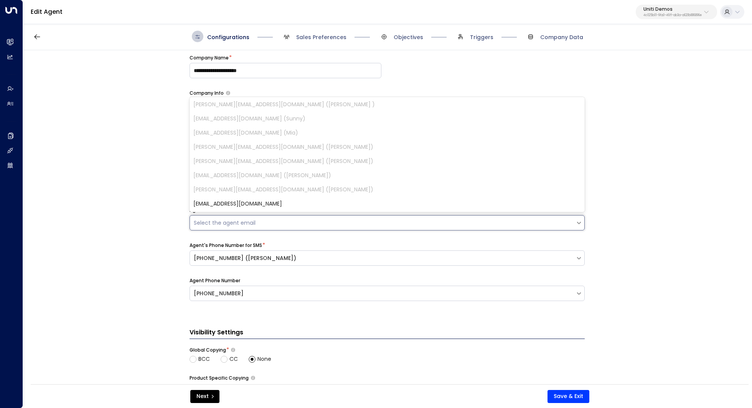
scroll to position [300, 0]
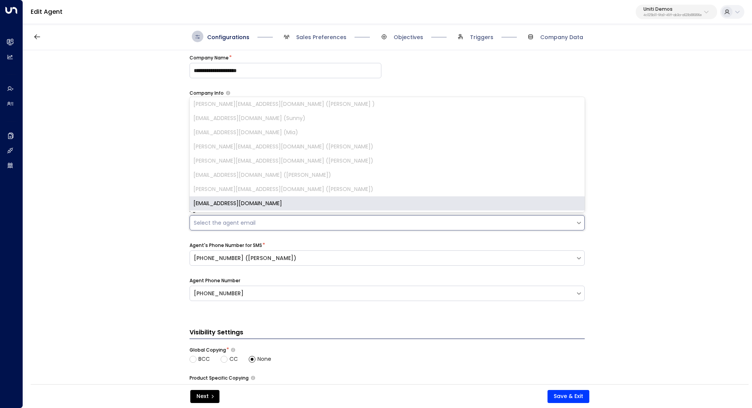
click at [262, 198] on div "unitidemoagent@gmail.com" at bounding box center [387, 204] width 395 height 14
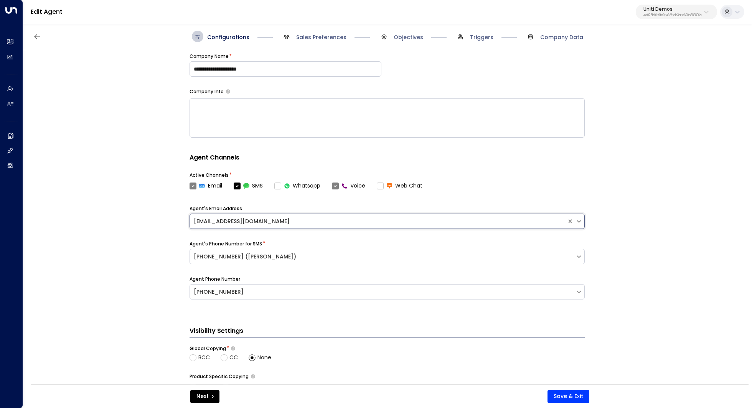
scroll to position [0, 0]
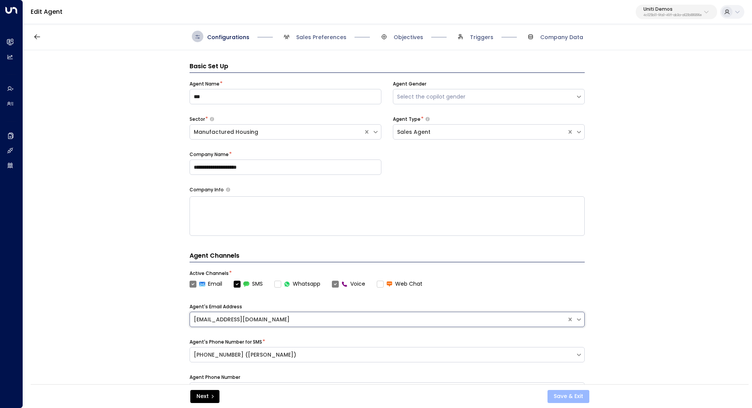
click at [579, 397] on button "Save & Exit" at bounding box center [569, 396] width 42 height 13
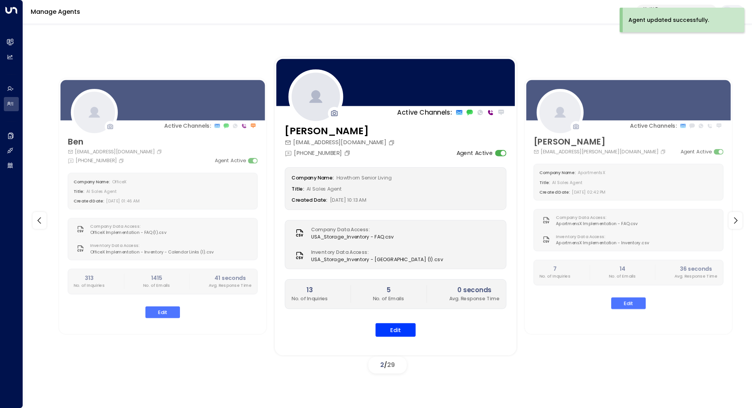
click at [355, 179] on span "Hawthorn Senior Living" at bounding box center [365, 177] width 56 height 7
click at [356, 179] on div "Active Channels: Ben officex.ben@gmail.com +1 (229) 999-9644 Agent Active Compa…" at bounding box center [393, 206] width 691 height 284
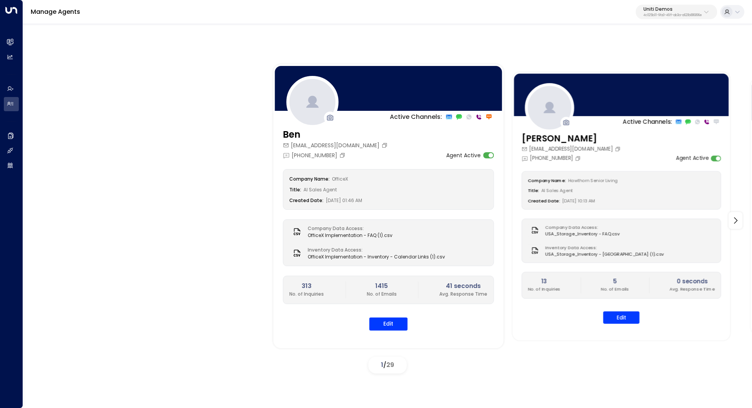
click at [546, 176] on div "Company Name: Hawthorn Senior Living Title: AI Sales Agent Created Date: 06/18/…" at bounding box center [622, 190] width 200 height 38
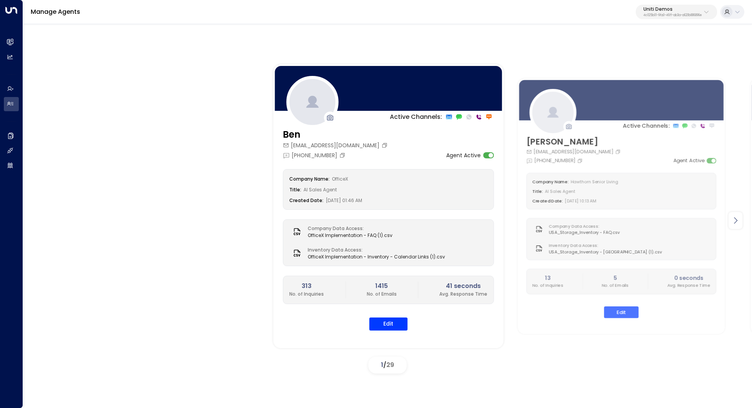
click at [740, 220] on icon at bounding box center [735, 220] width 9 height 9
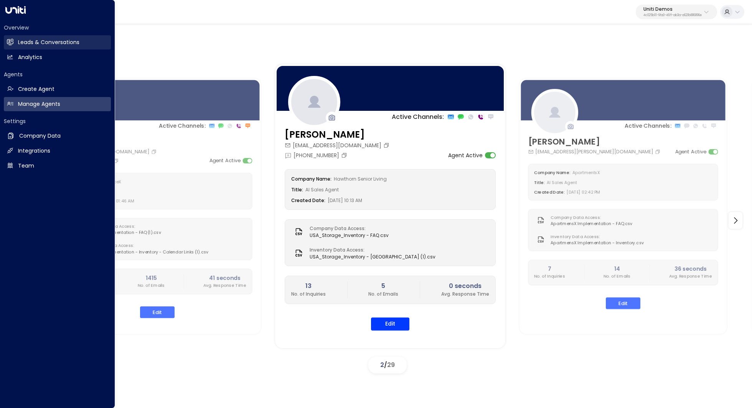
click at [37, 41] on h2 "Leads & Conversations" at bounding box center [48, 42] width 61 height 8
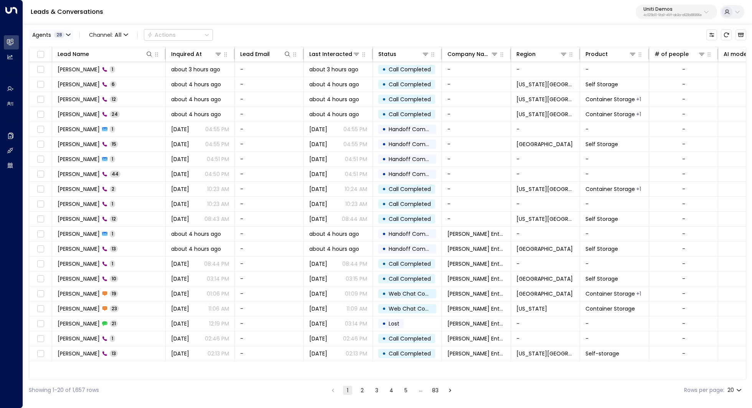
click at [65, 36] on button "Agents 28" at bounding box center [51, 35] width 45 height 11
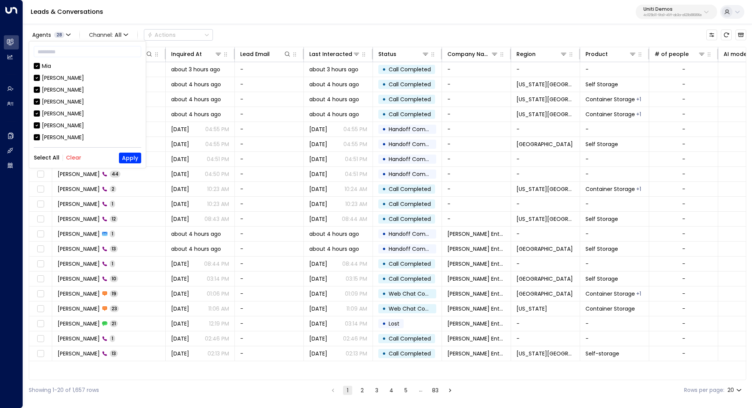
click at [52, 156] on button "Select All" at bounding box center [47, 158] width 26 height 6
click at [72, 156] on button "Clear" at bounding box center [73, 158] width 15 height 6
click at [63, 50] on input "text" at bounding box center [87, 52] width 107 height 14
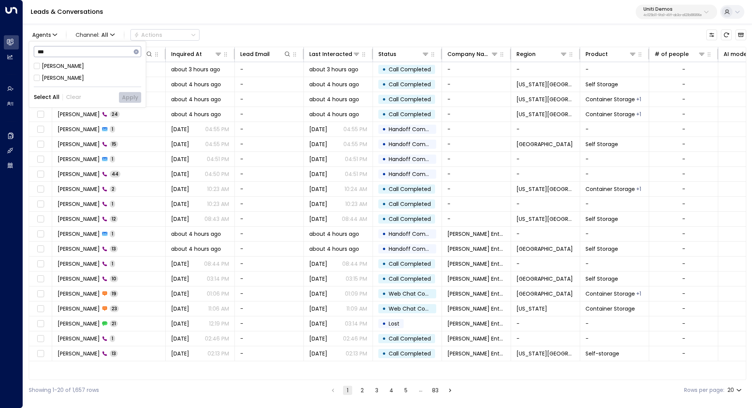
type input "***"
click at [129, 97] on button "Apply" at bounding box center [130, 97] width 22 height 11
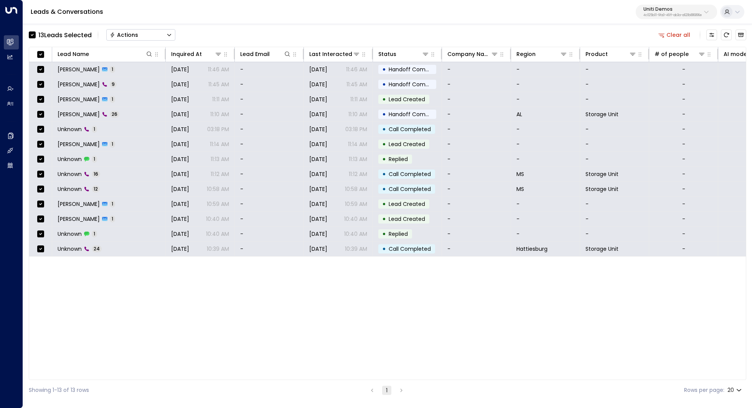
click at [169, 36] on icon "Button group with a nested menu" at bounding box center [169, 34] width 5 height 5
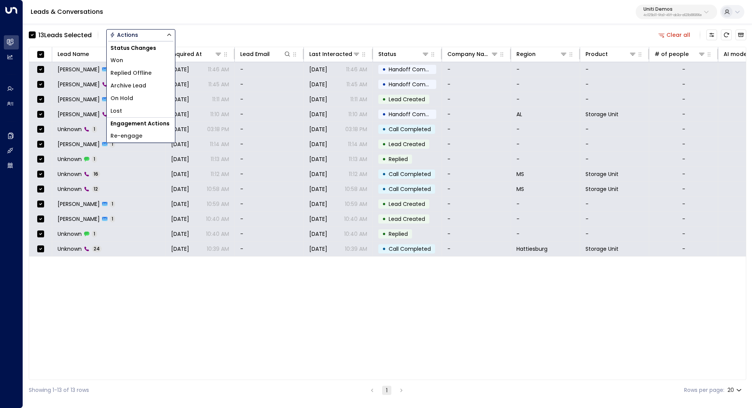
click at [144, 88] on span "Archive Lead" at bounding box center [129, 86] width 36 height 8
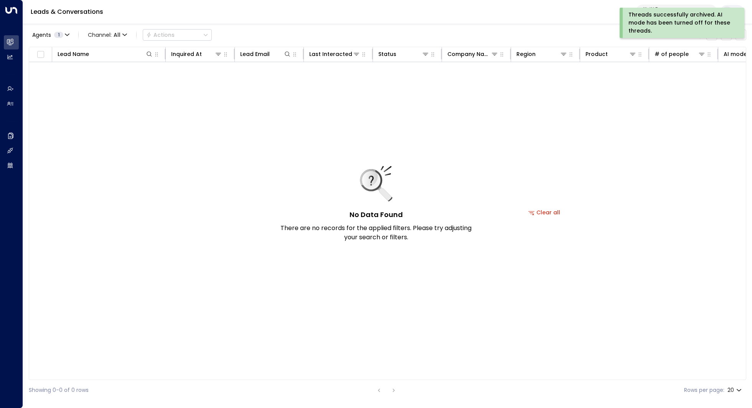
click at [284, 127] on div "No Data Found There are no records for the applied filters. Please try adjustin…" at bounding box center [544, 212] width 1031 height 301
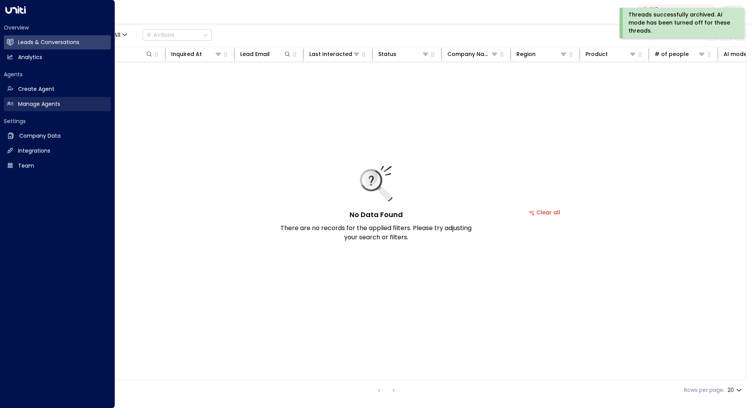
click at [53, 109] on link "Manage Agents Manage Agents" at bounding box center [57, 104] width 107 height 14
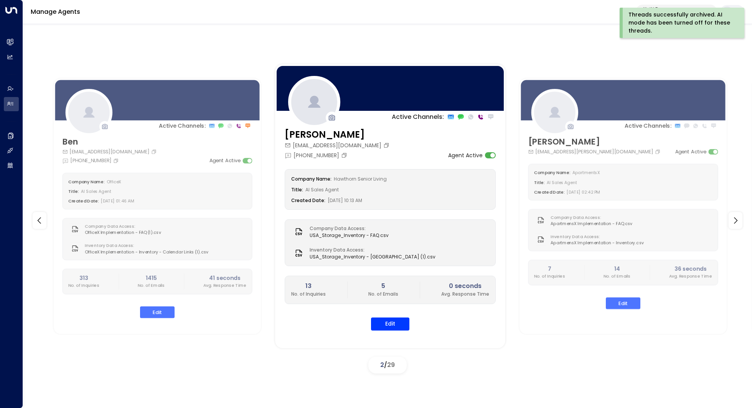
click at [541, 36] on div "Active Channels: Ben officex.ben@gmail.com +1 (229) 999-9644 Agent Active Compa…" at bounding box center [387, 214] width 729 height 383
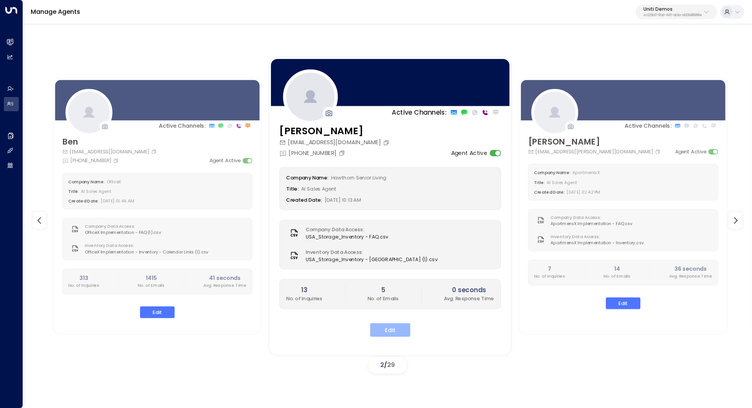
click at [398, 330] on button "Edit" at bounding box center [390, 330] width 40 height 14
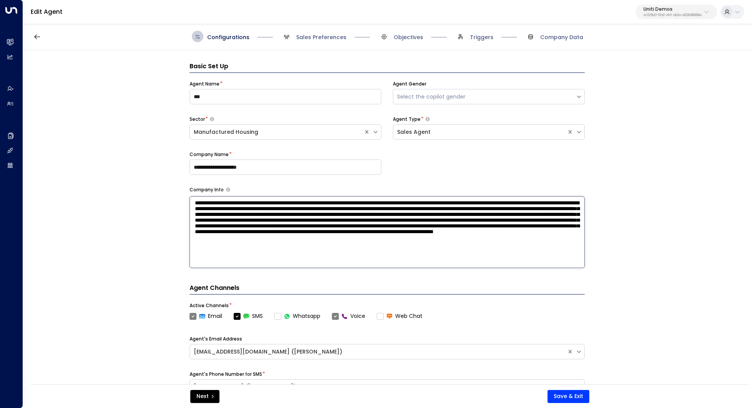
drag, startPoint x: 270, startPoint y: 261, endPoint x: 170, endPoint y: 196, distance: 120.1
click at [170, 196] on div "**********" at bounding box center [387, 219] width 729 height 339
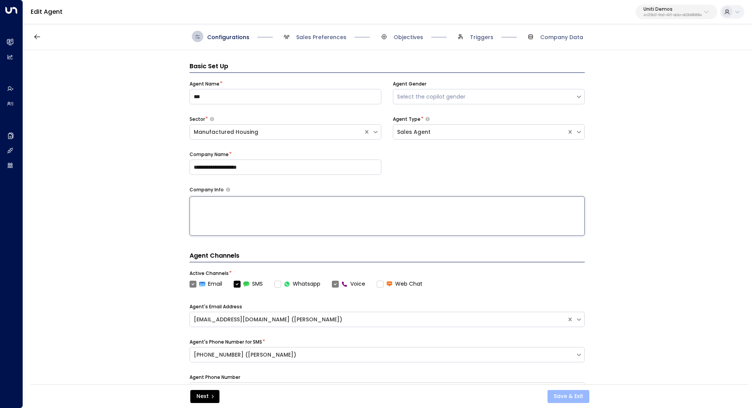
click at [567, 398] on button "Save & Exit" at bounding box center [569, 396] width 42 height 13
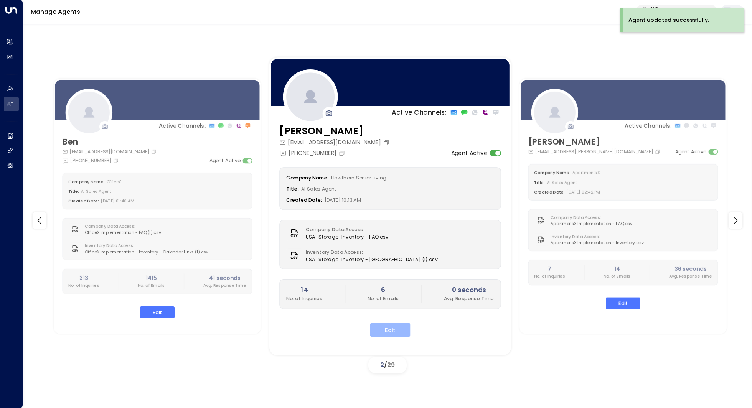
click at [396, 328] on button "Edit" at bounding box center [390, 330] width 40 height 14
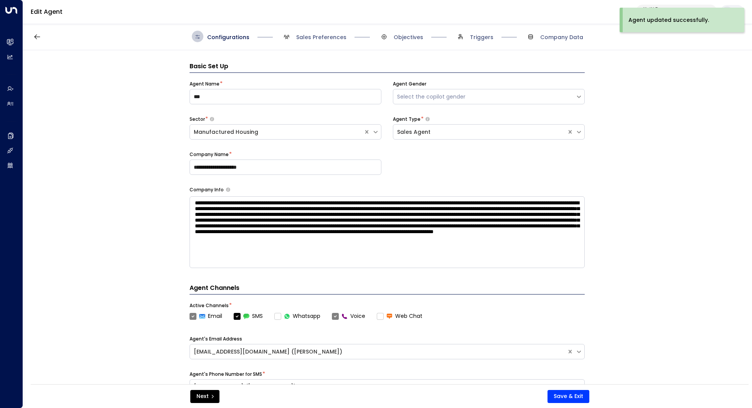
scroll to position [12, 0]
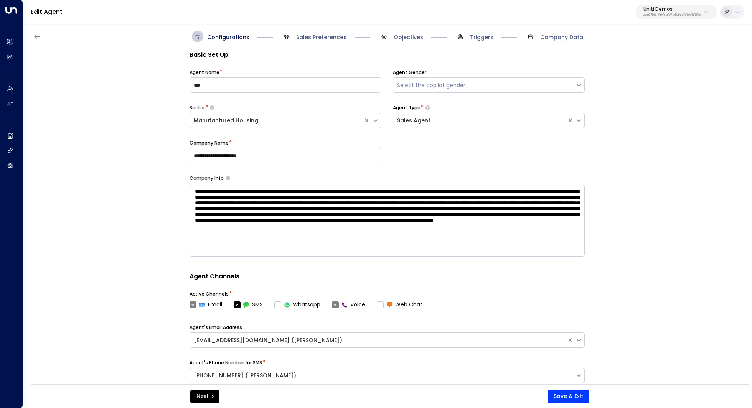
click at [327, 220] on textarea at bounding box center [387, 221] width 395 height 72
drag, startPoint x: 265, startPoint y: 250, endPoint x: 167, endPoint y: 170, distance: 126.1
click at [167, 170] on div "**********" at bounding box center [387, 219] width 729 height 339
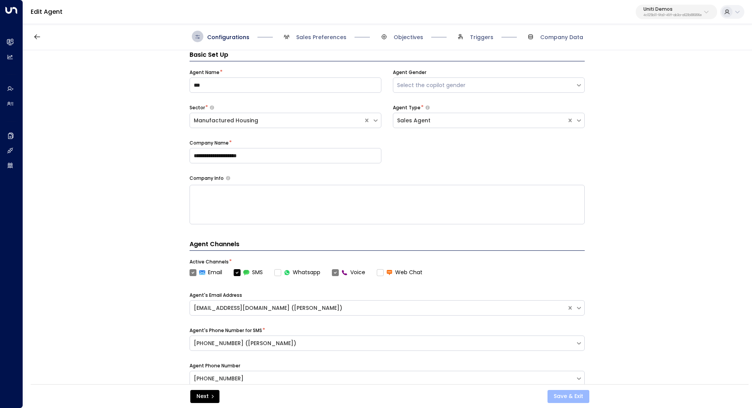
click at [582, 396] on button "Save & Exit" at bounding box center [569, 396] width 42 height 13
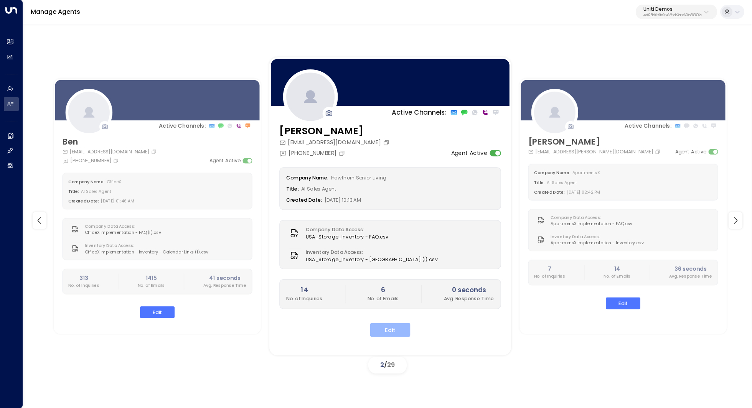
click at [392, 326] on button "Edit" at bounding box center [390, 330] width 40 height 14
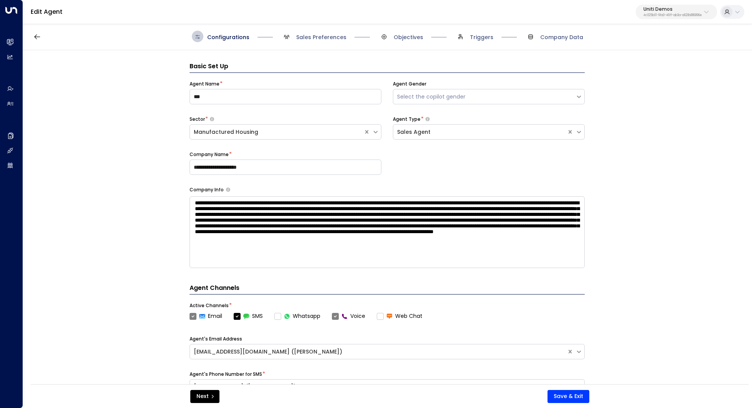
scroll to position [12, 0]
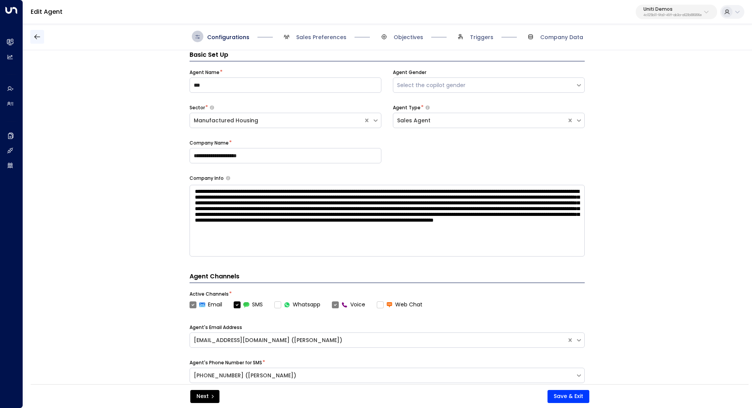
click at [42, 39] on button "button" at bounding box center [37, 37] width 14 height 14
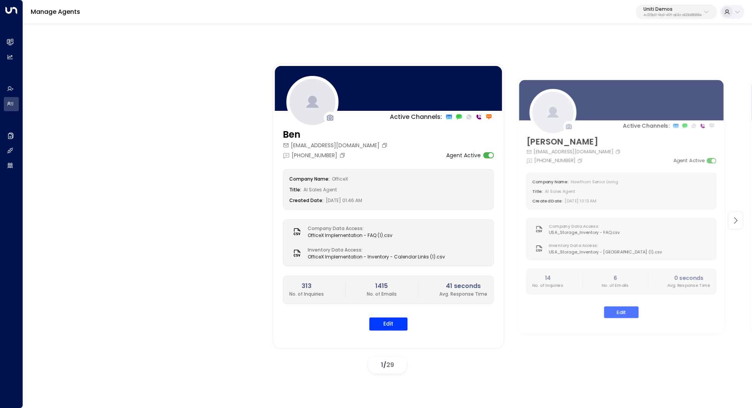
click at [739, 226] on div at bounding box center [736, 220] width 14 height 17
